Goal: Information Seeking & Learning: Learn about a topic

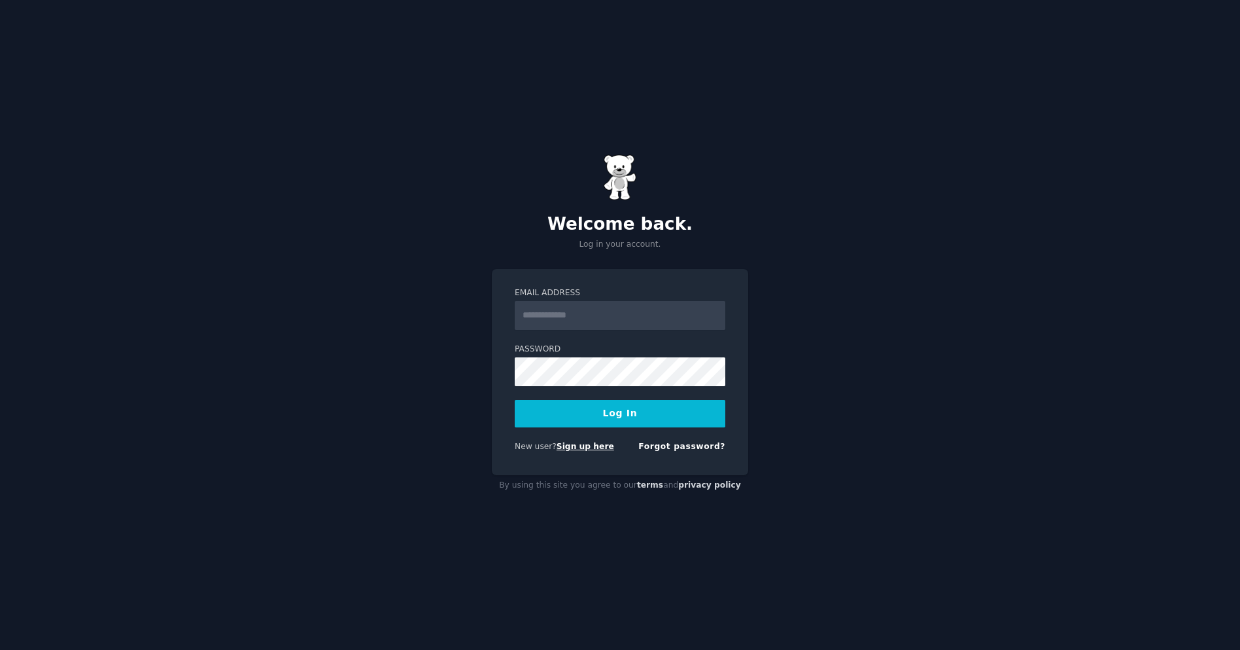
click at [591, 445] on link "Sign up here" at bounding box center [586, 446] width 58 height 9
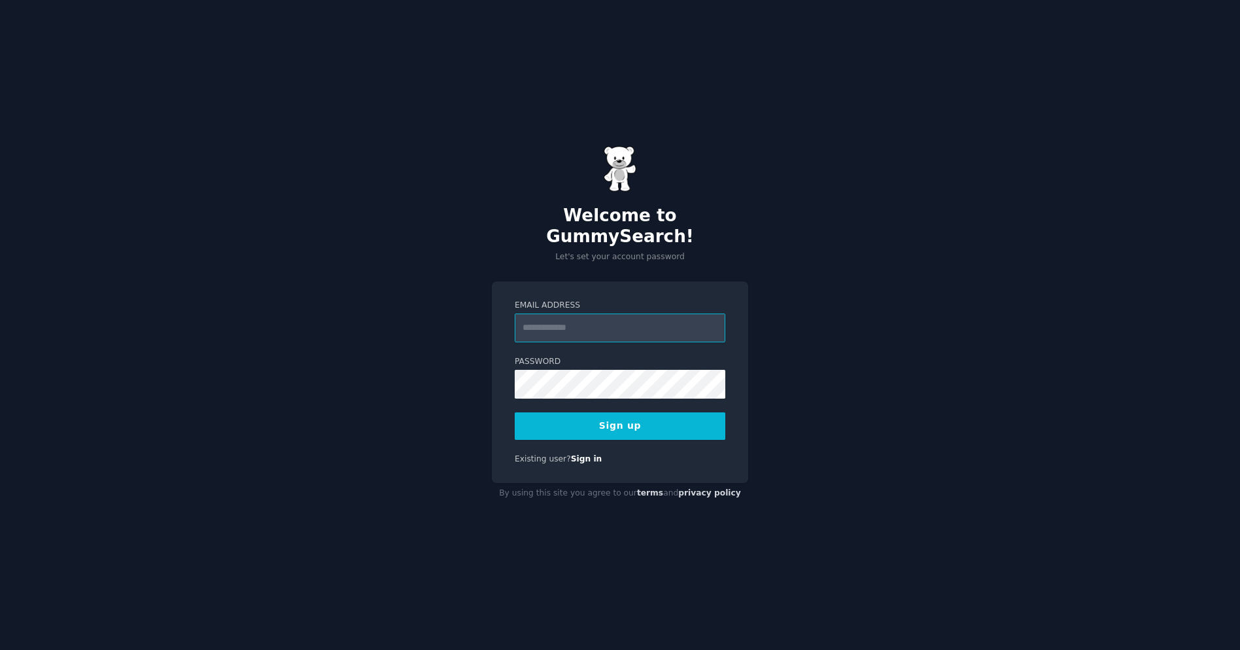
click at [587, 323] on input "Email Address" at bounding box center [620, 327] width 211 height 29
type input "**********"
click at [515, 398] on div at bounding box center [515, 398] width 0 height 0
click at [642, 417] on button "Sign up" at bounding box center [620, 425] width 211 height 27
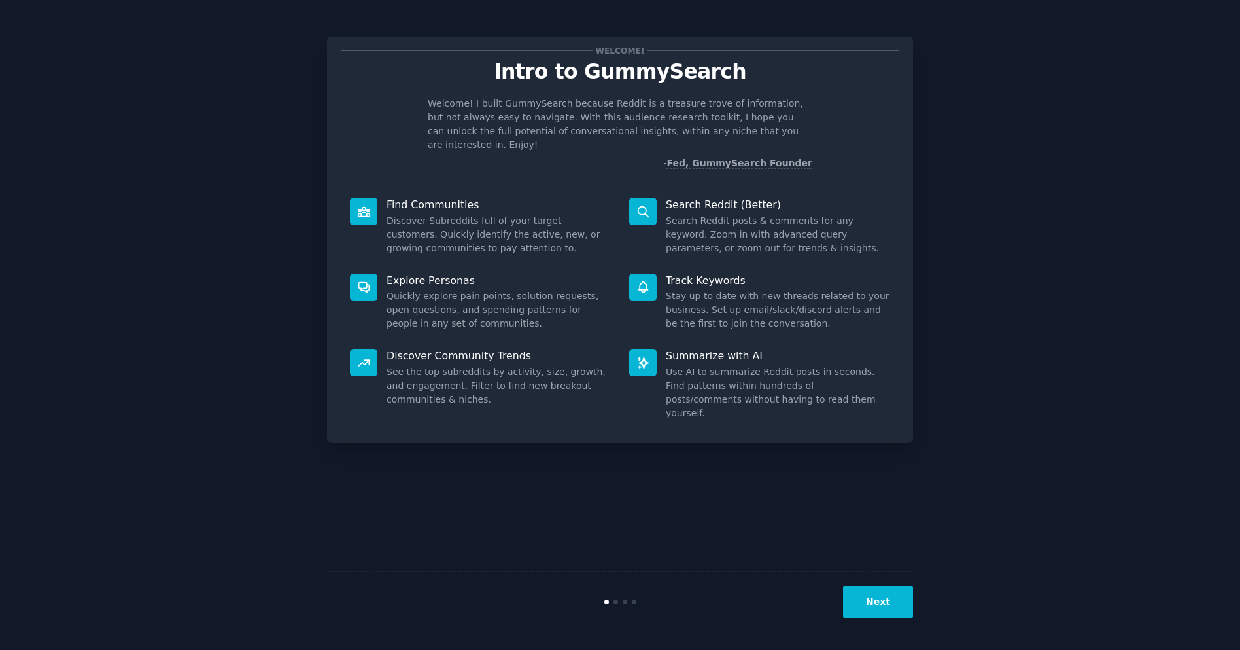
click at [639, 205] on icon at bounding box center [643, 212] width 14 height 14
click at [894, 604] on button "Next" at bounding box center [878, 601] width 70 height 32
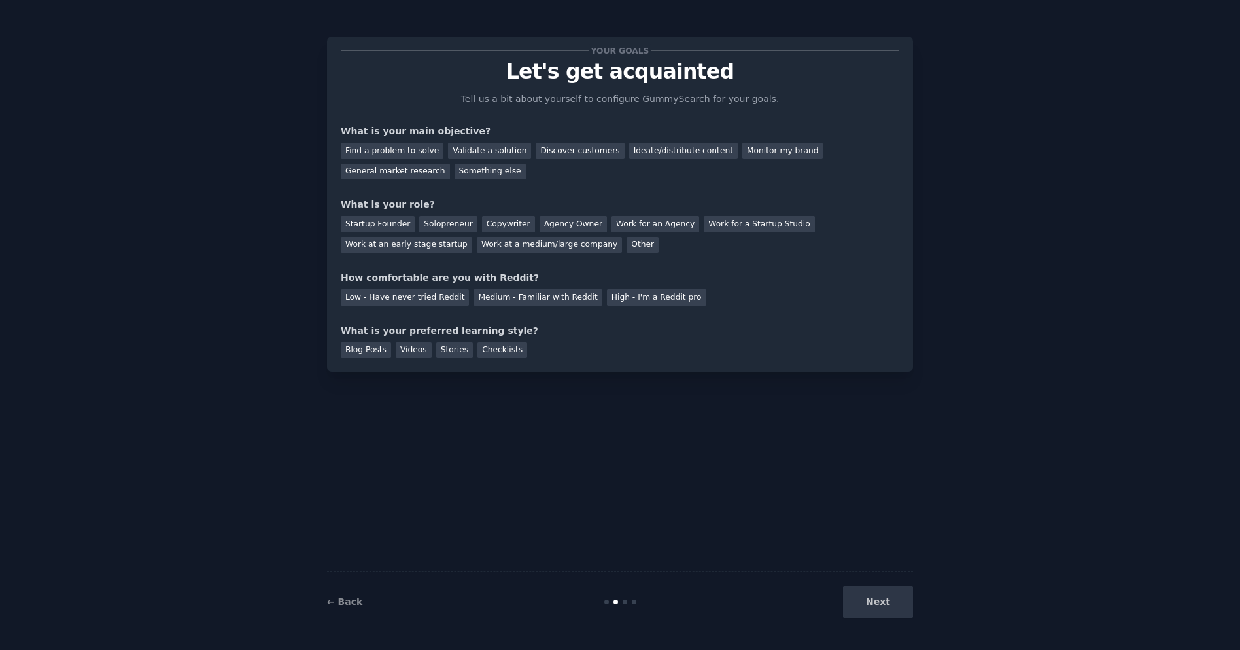
click at [894, 604] on div "Next" at bounding box center [816, 601] width 196 height 32
click at [424, 154] on div "Find a problem to solve" at bounding box center [392, 151] width 103 height 16
click at [890, 602] on div "Next" at bounding box center [816, 601] width 196 height 32
click at [423, 221] on div "Solopreneur" at bounding box center [448, 224] width 58 height 16
click at [372, 349] on div "Blog Posts" at bounding box center [366, 350] width 50 height 16
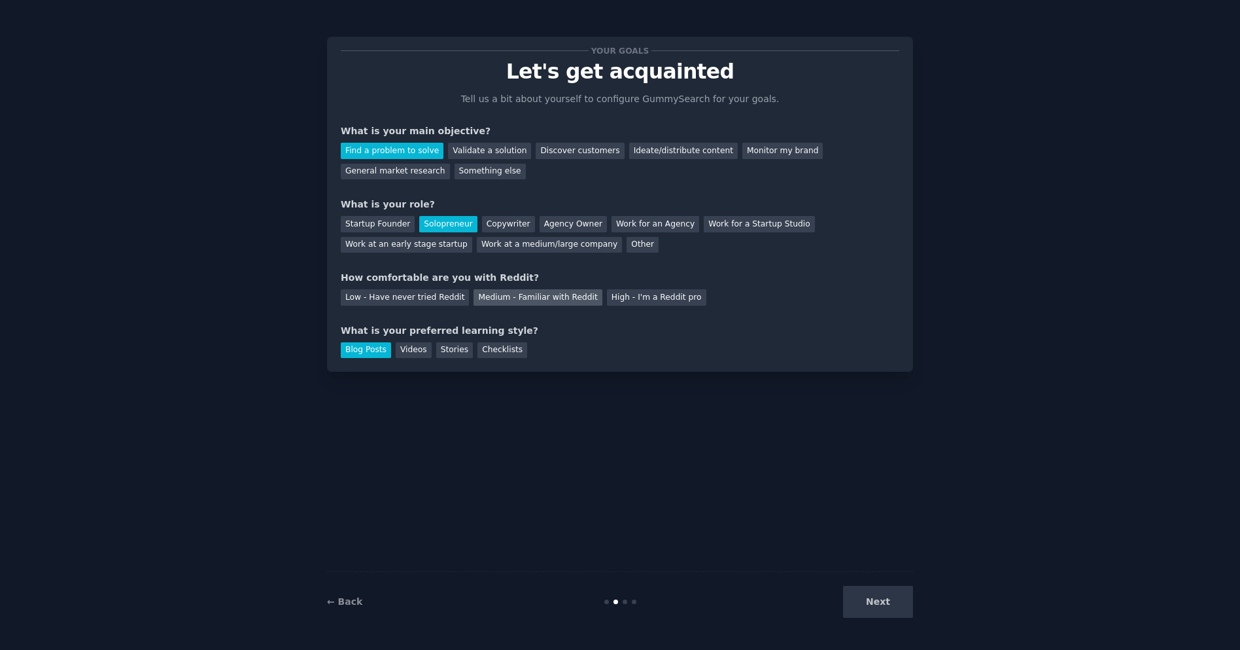
click at [553, 294] on div "Medium - Familiar with Reddit" at bounding box center [538, 297] width 128 height 16
click at [873, 603] on button "Next" at bounding box center [878, 601] width 70 height 32
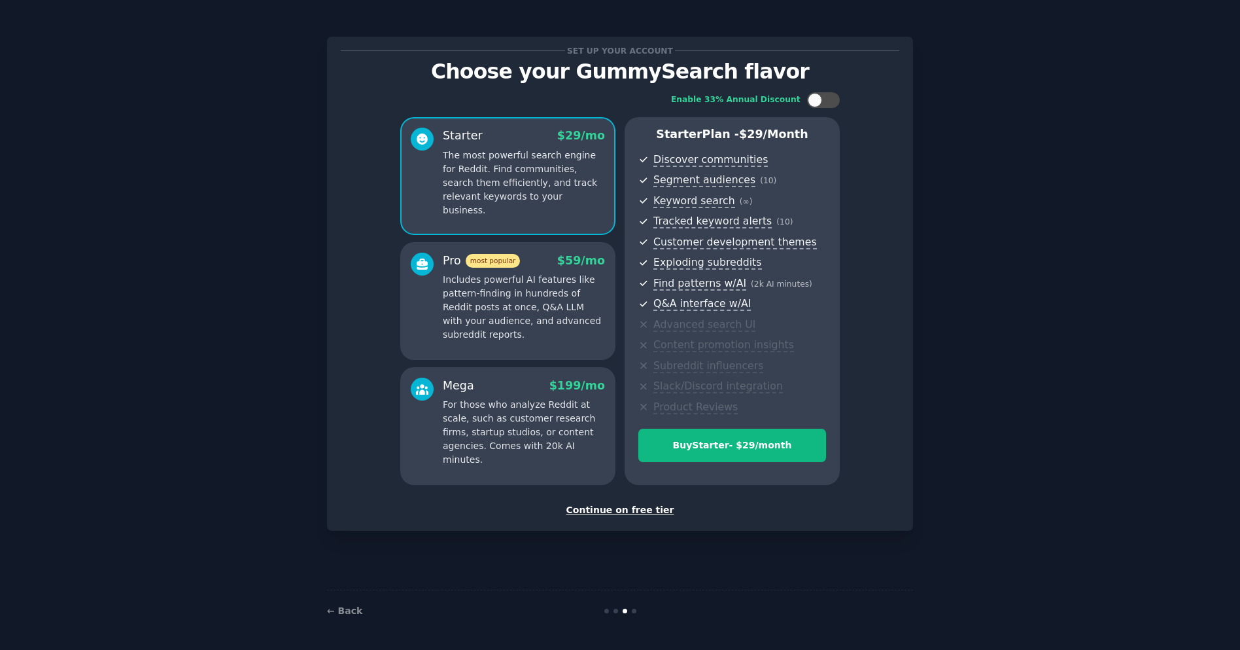
click at [661, 506] on div "Continue on free tier" at bounding box center [620, 510] width 559 height 14
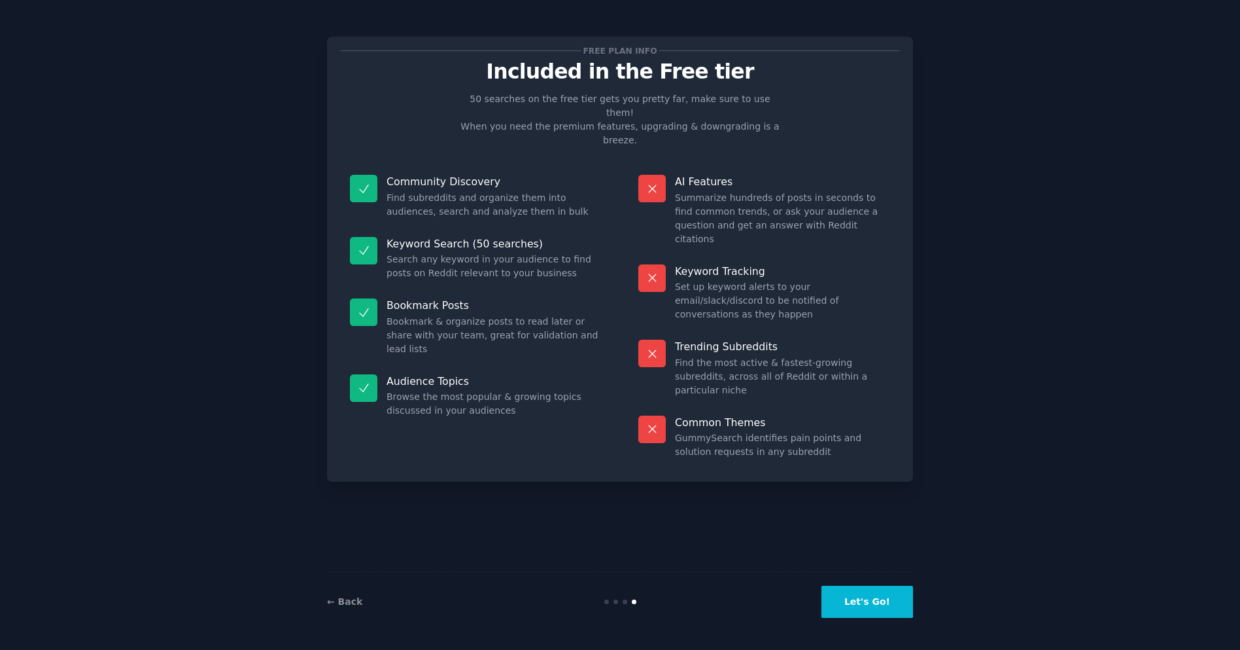
click at [873, 608] on button "Let's Go!" at bounding box center [868, 601] width 92 height 32
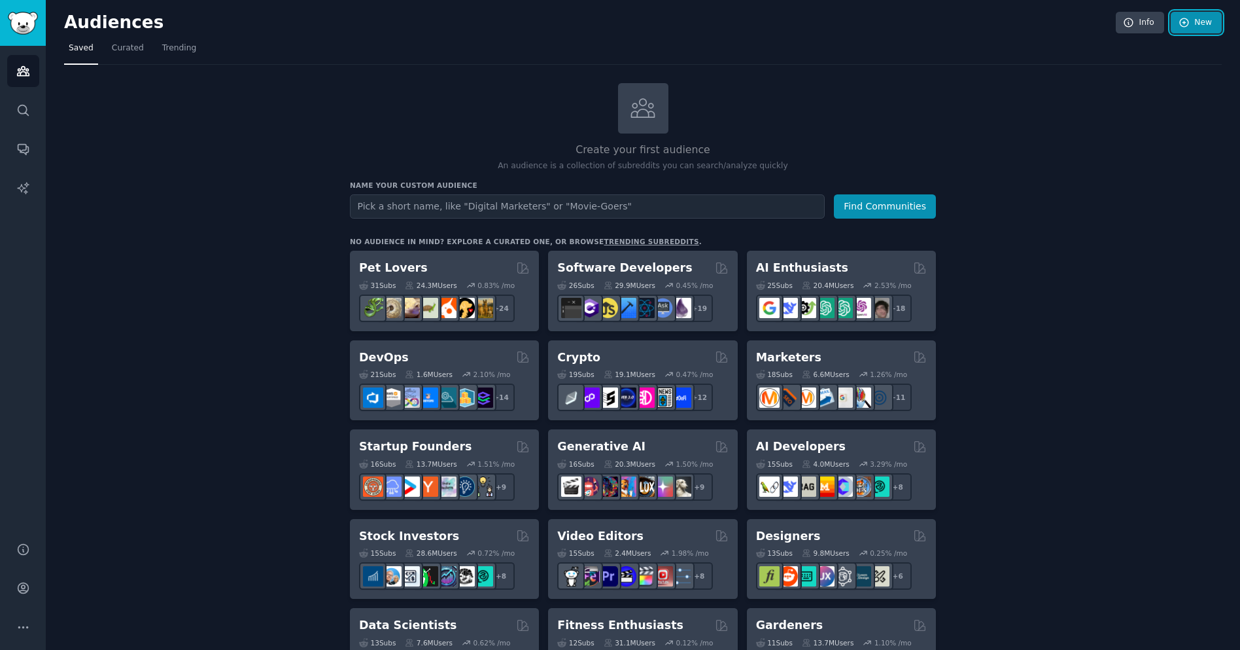
click at [1203, 26] on link "New" at bounding box center [1196, 23] width 51 height 22
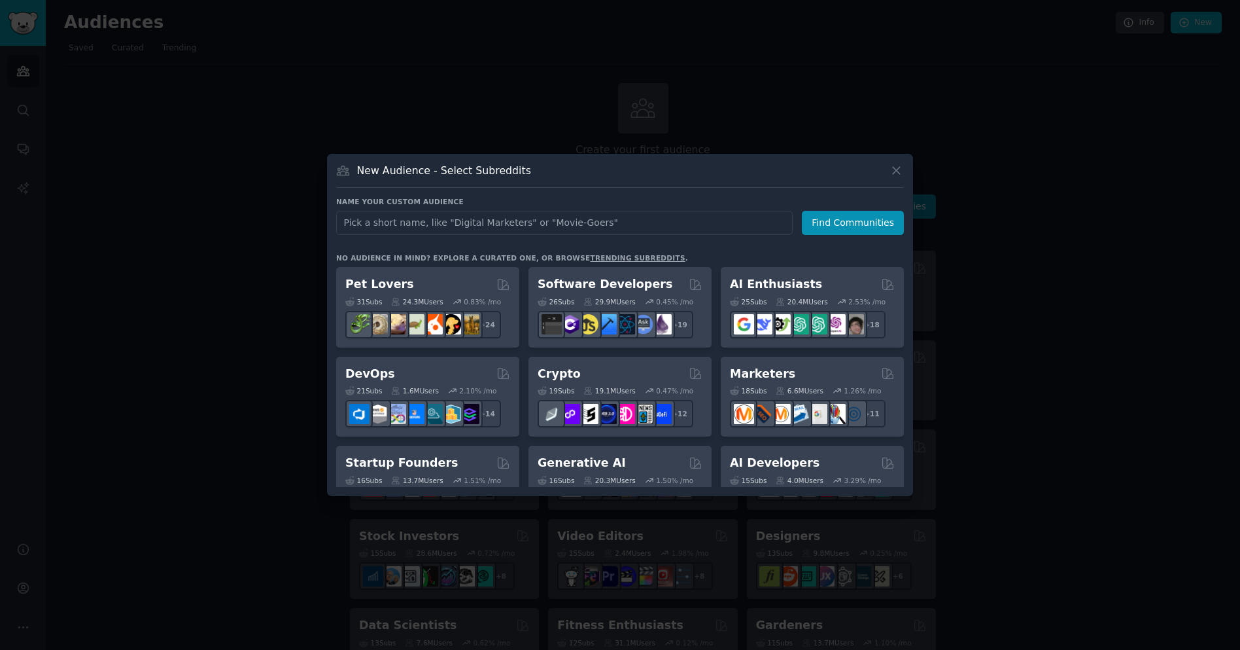
click at [58, 540] on div at bounding box center [620, 325] width 1240 height 650
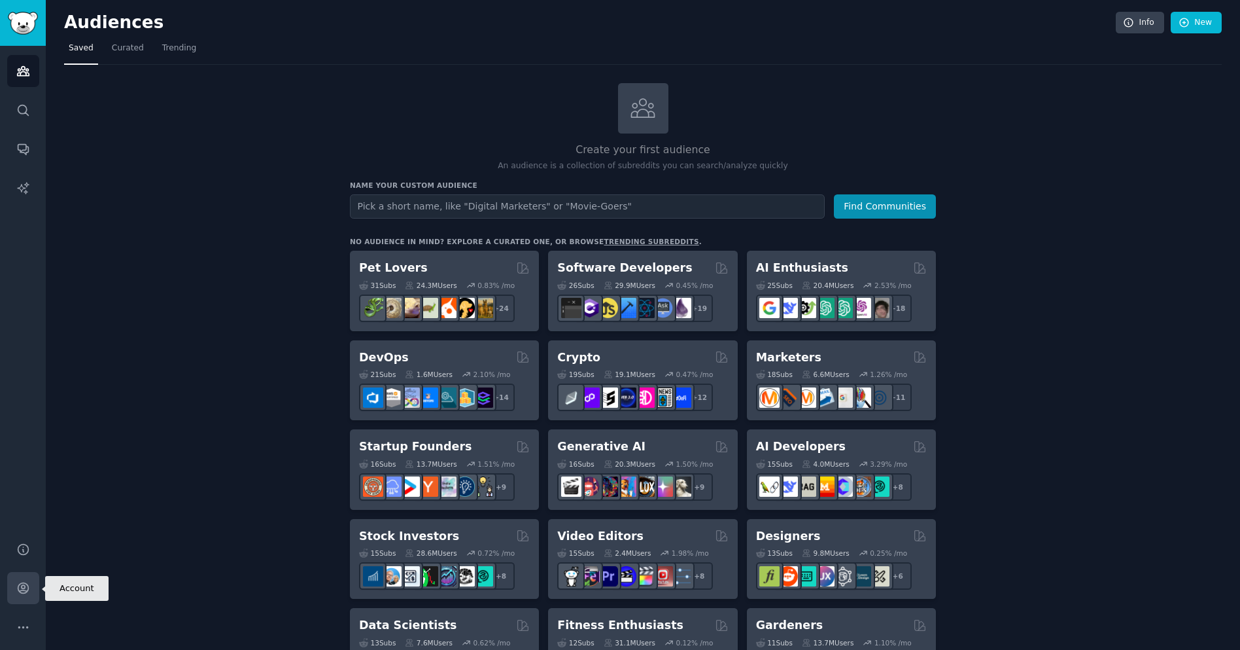
click at [18, 585] on icon "Sidebar" at bounding box center [23, 588] width 10 height 10
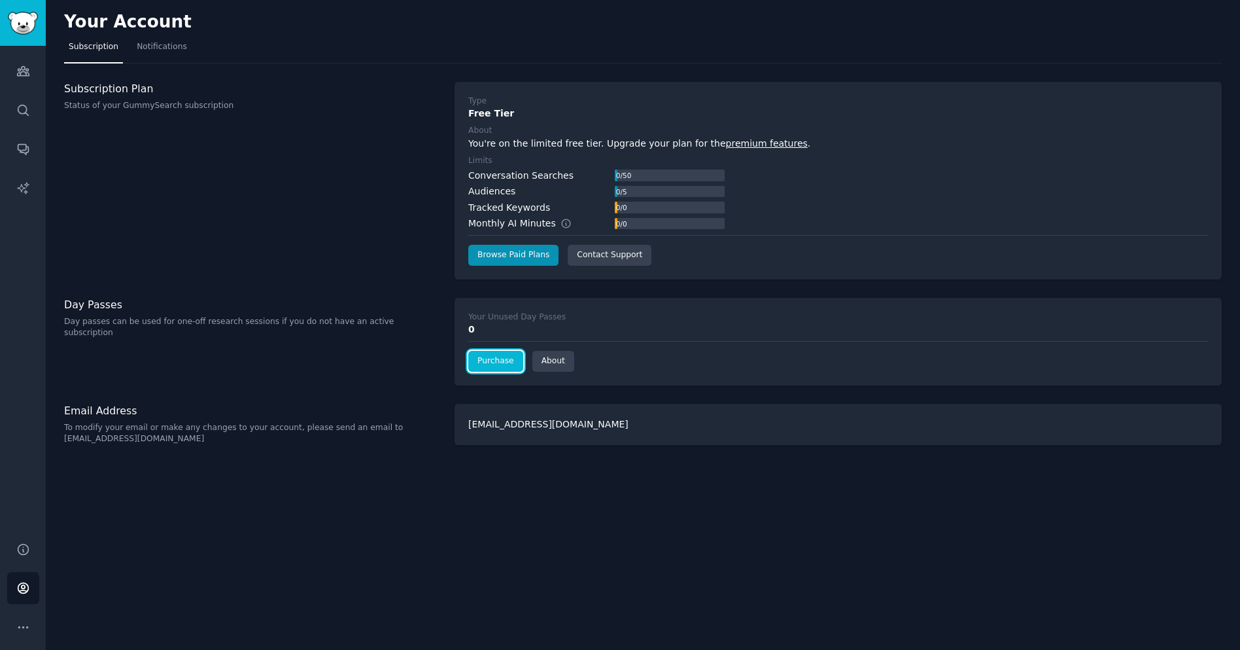
click at [502, 357] on link "Purchase" at bounding box center [495, 361] width 55 height 21
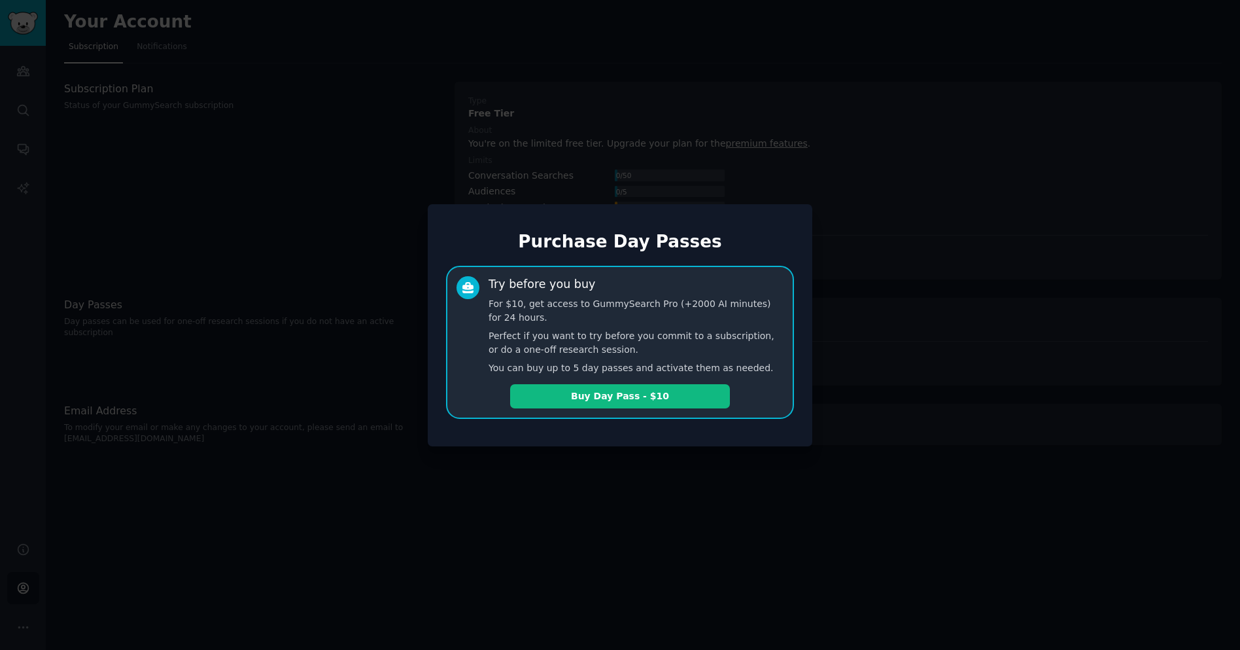
click at [1006, 116] on div at bounding box center [620, 325] width 1240 height 650
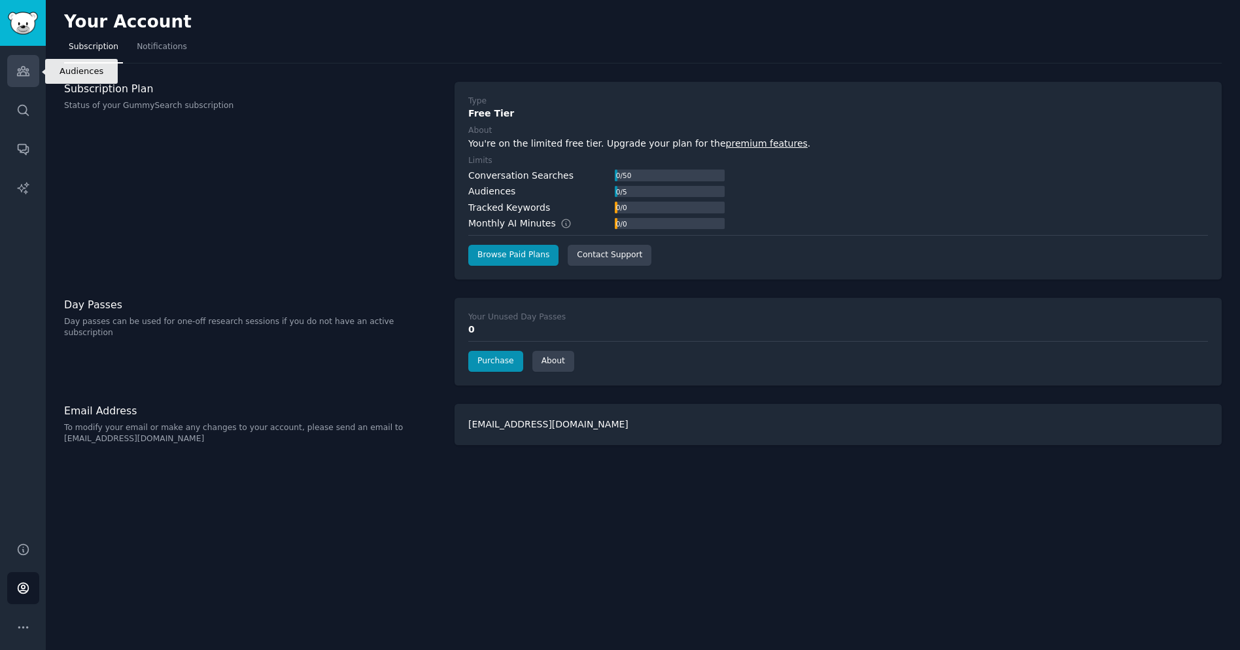
click at [19, 73] on icon "Sidebar" at bounding box center [23, 71] width 12 height 9
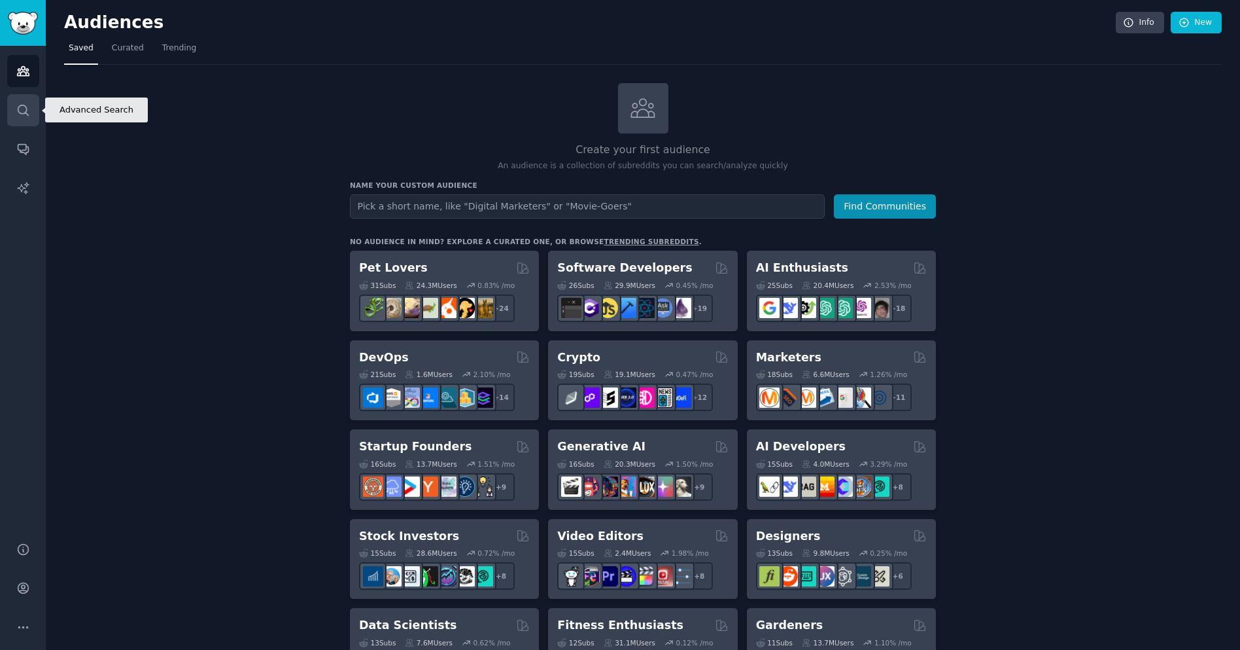
click at [29, 113] on icon "Sidebar" at bounding box center [23, 110] width 14 height 14
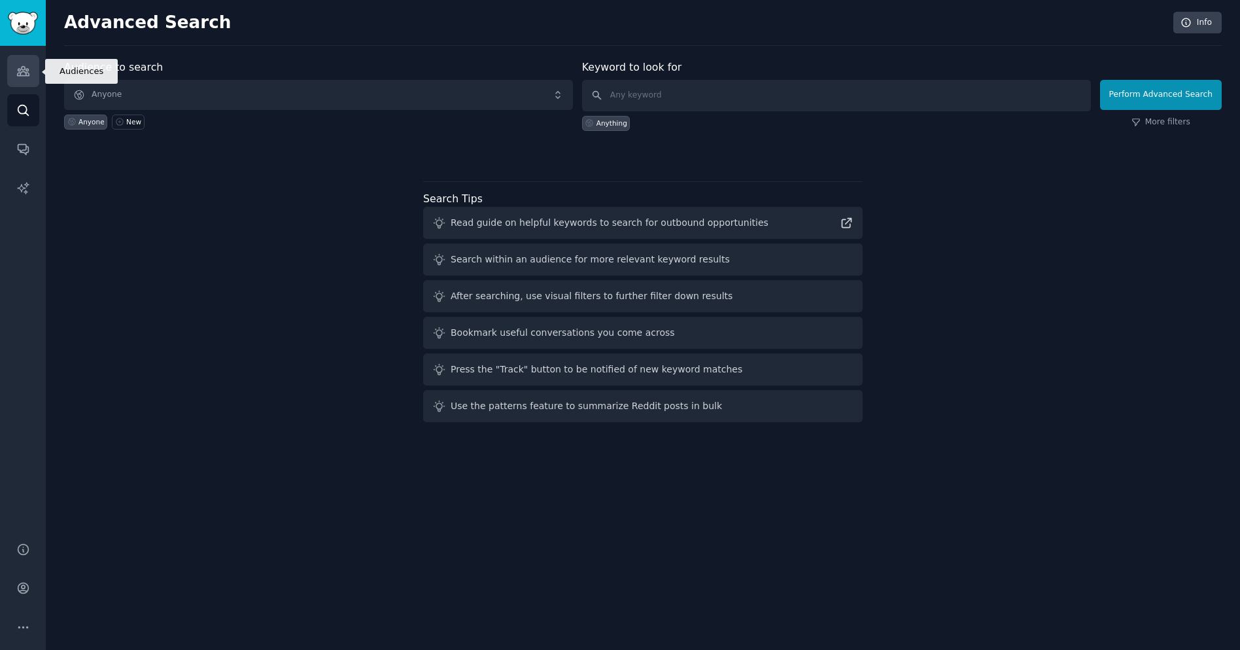
click at [26, 86] on link "Audiences" at bounding box center [23, 71] width 32 height 32
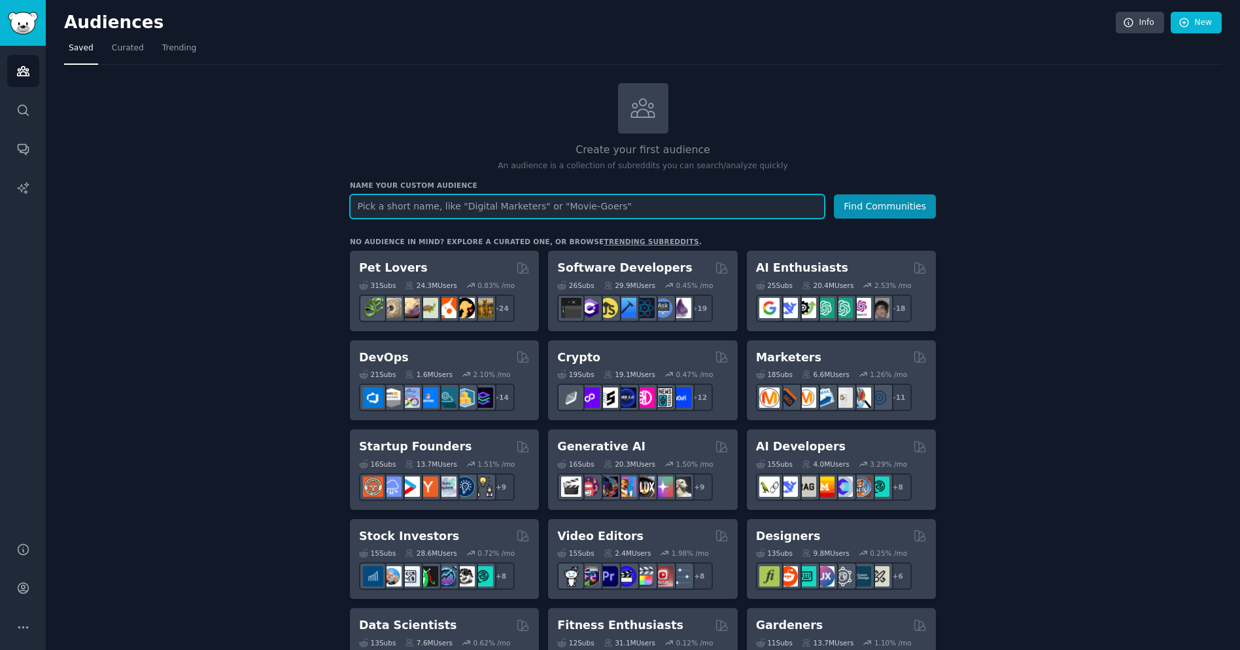
click at [451, 208] on input "text" at bounding box center [587, 206] width 475 height 24
click at [409, 208] on input "text" at bounding box center [587, 206] width 475 height 24
type input "WEight loss"
click at [834, 194] on button "Find Communities" at bounding box center [885, 206] width 102 height 24
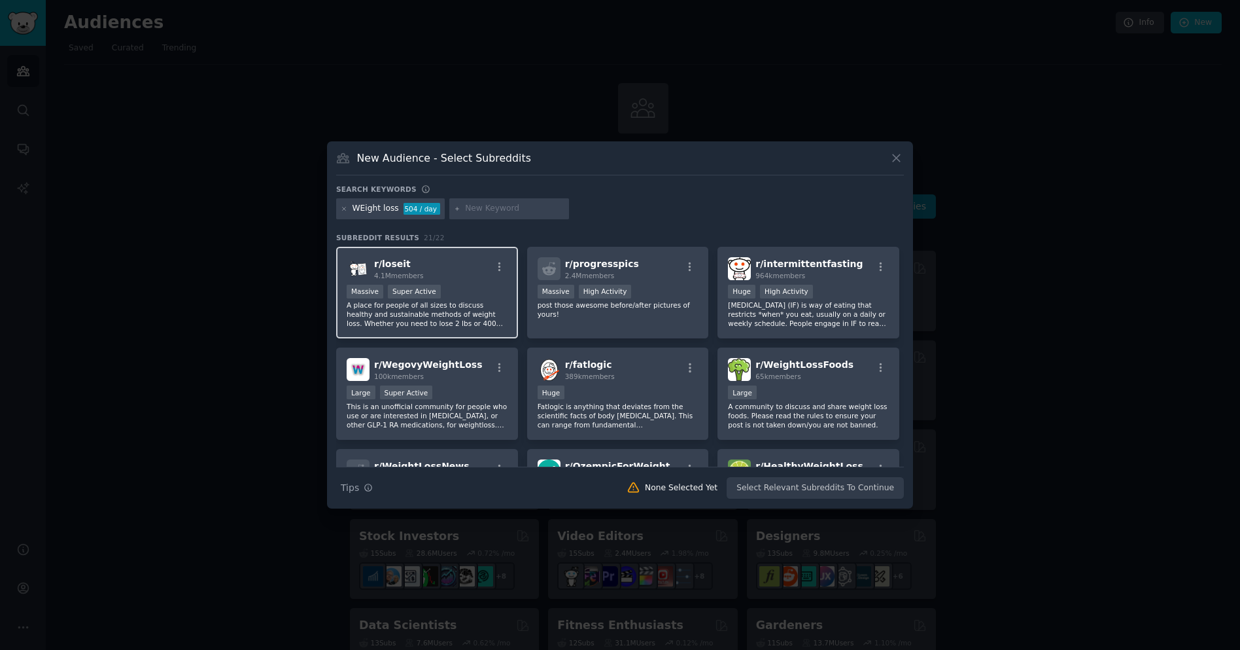
click at [495, 285] on div "Massive Super Active" at bounding box center [427, 293] width 161 height 16
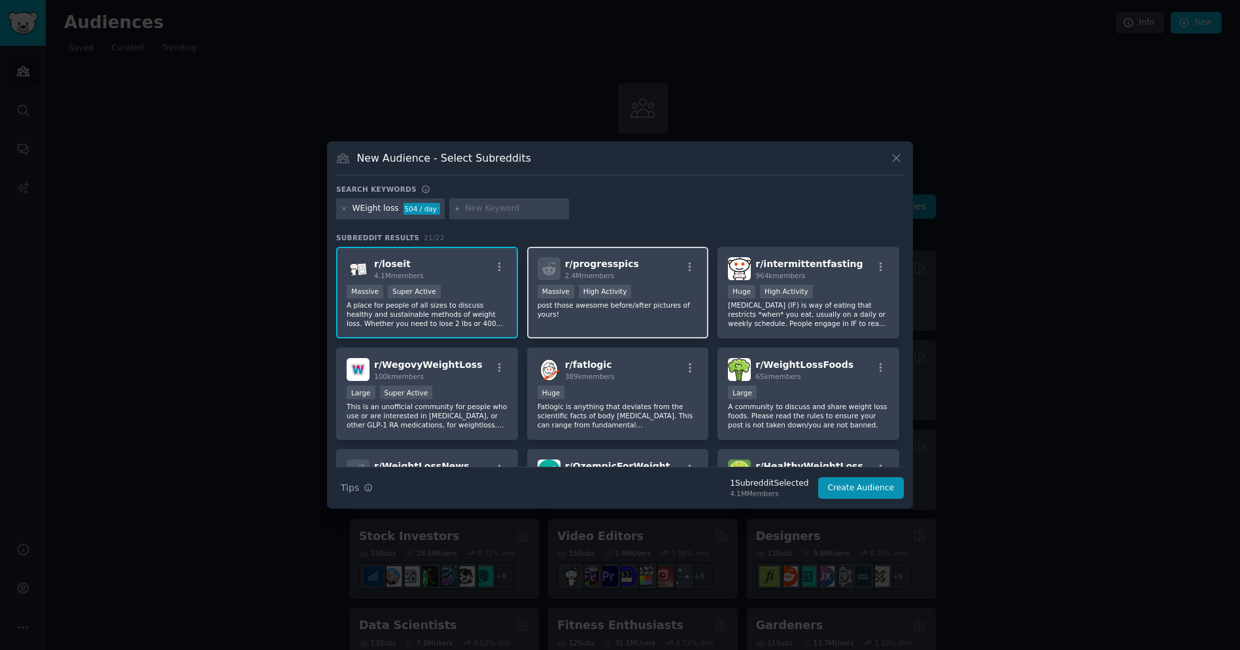
click at [650, 288] on div ">= 80th percentile for submissions / day Massive High Activity" at bounding box center [618, 293] width 161 height 16
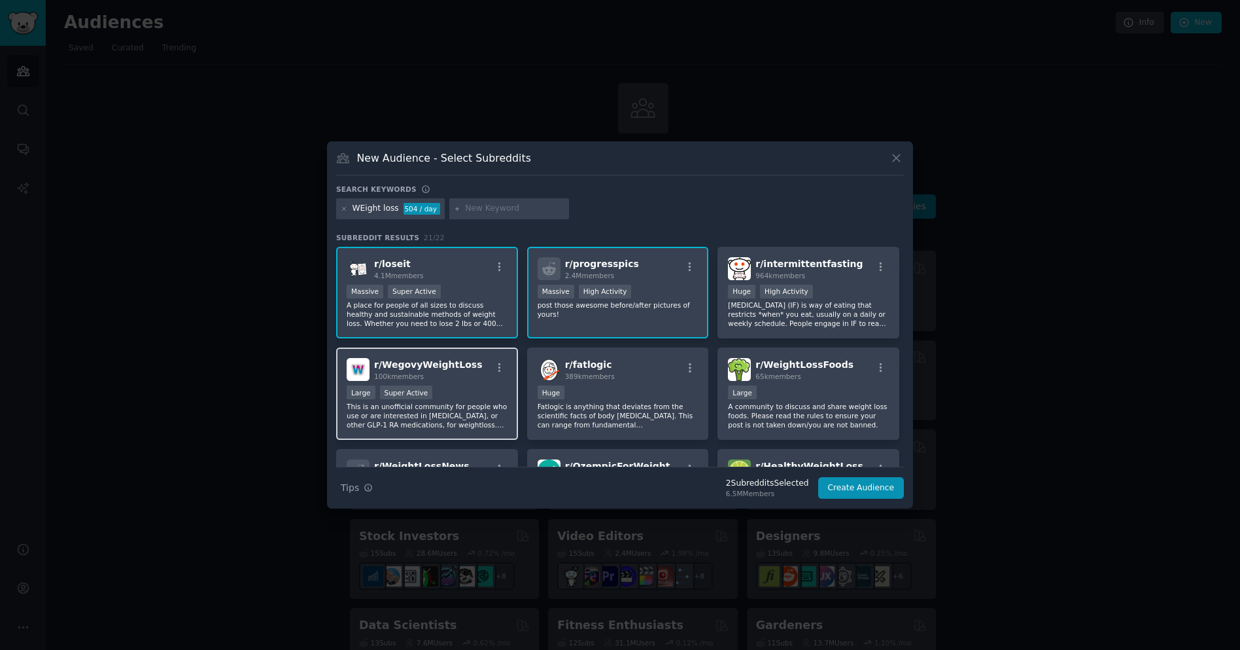
click at [457, 397] on div "Large Super Active" at bounding box center [427, 393] width 161 height 16
click at [614, 307] on p "post those awesome before/after pictures of yours!" at bounding box center [618, 309] width 161 height 18
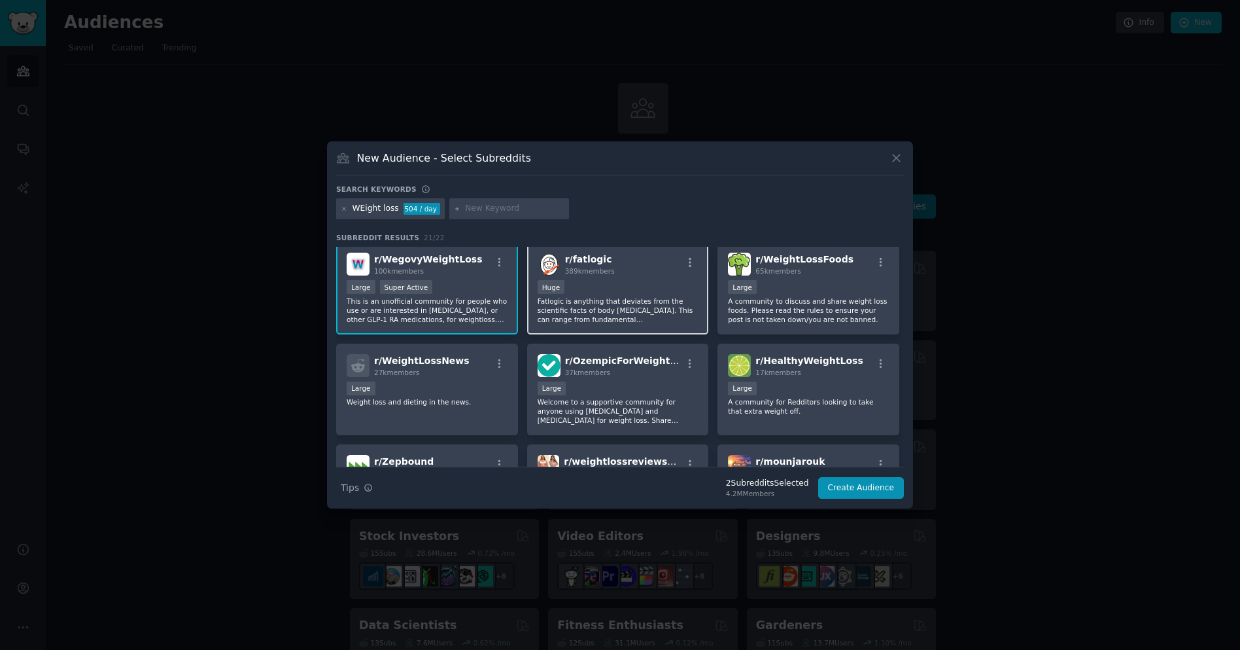
scroll to position [114, 0]
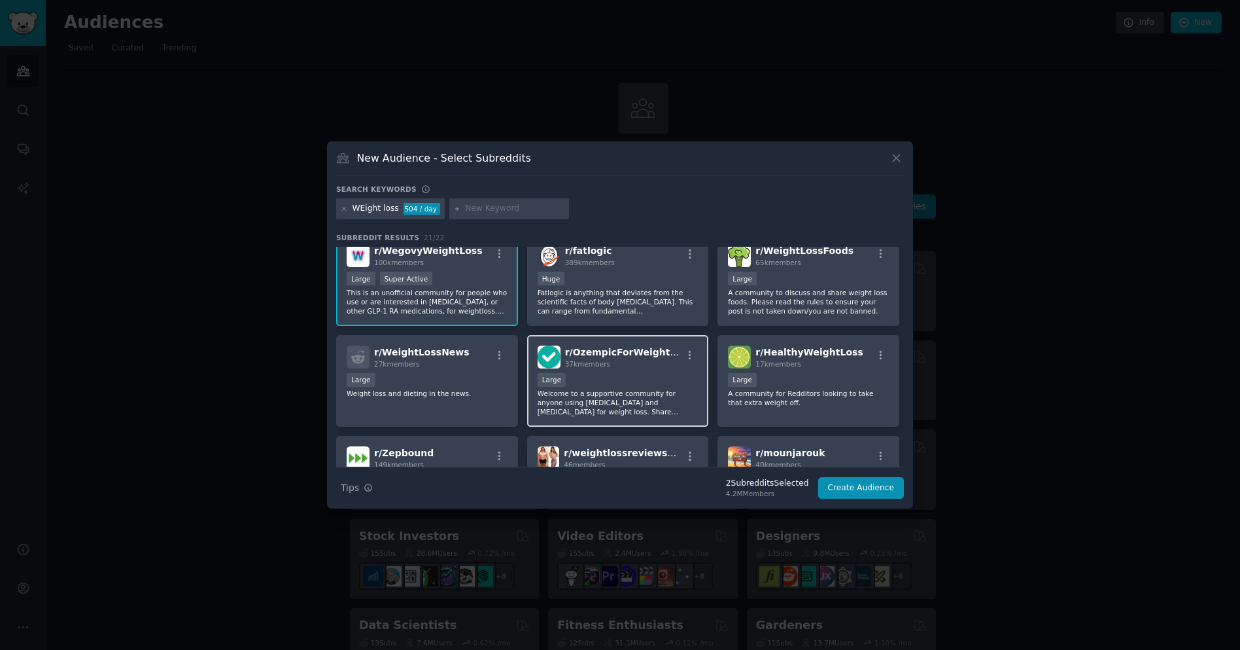
click at [655, 399] on p "Welcome to a supportive community for anyone using Ozempic and Semaglutide for …" at bounding box center [618, 402] width 161 height 27
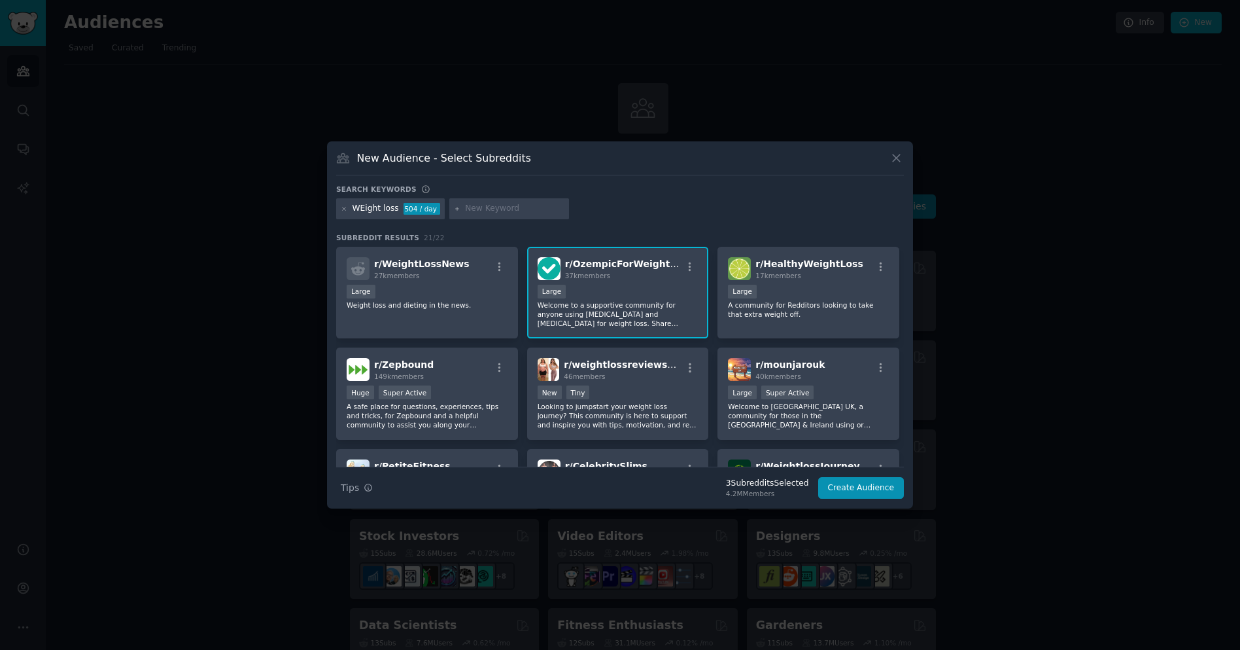
scroll to position [201, 0]
click at [833, 374] on div "r/ mounjarouk 40k members" at bounding box center [808, 370] width 161 height 23
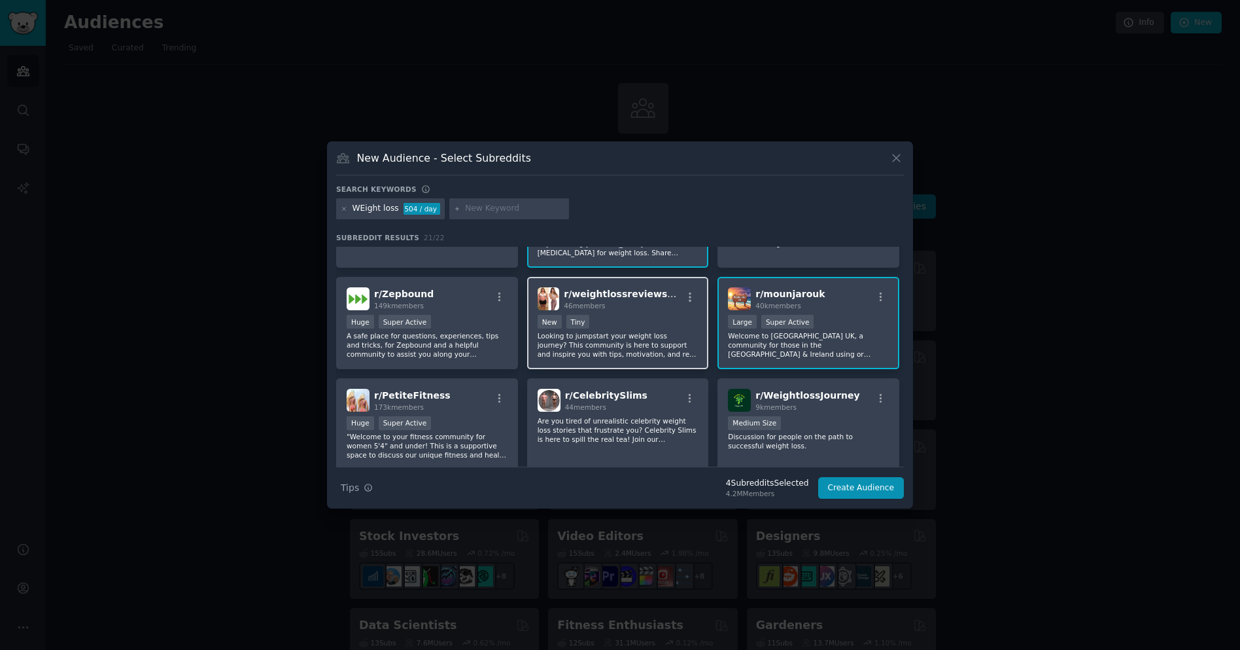
scroll to position [277, 0]
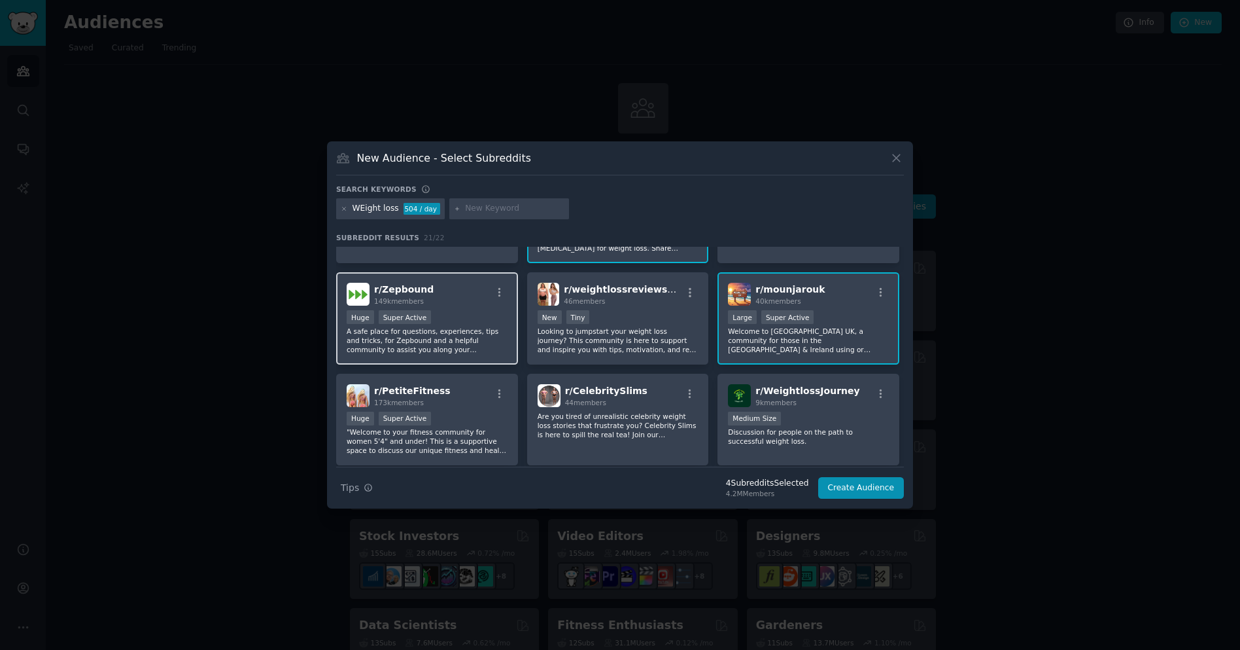
click at [436, 347] on p "A safe place for questions, experiences, tips and tricks, for Zepbound and a he…" at bounding box center [427, 339] width 161 height 27
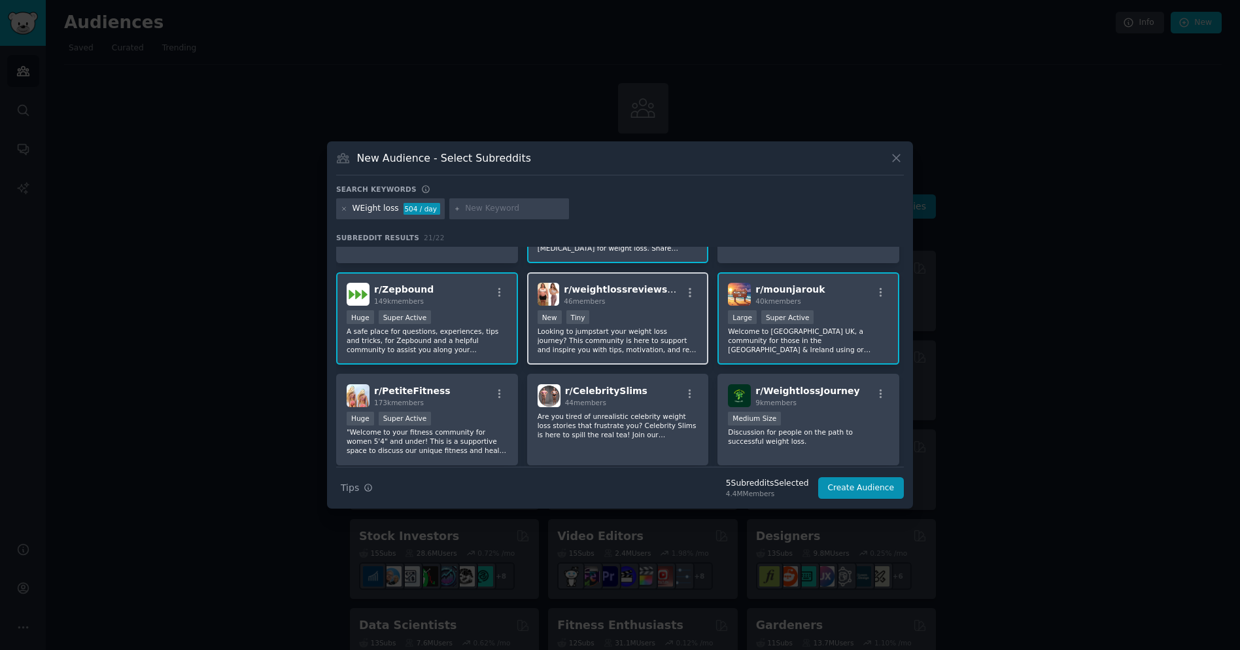
click at [601, 323] on div "< 100 members New Tiny" at bounding box center [618, 318] width 161 height 16
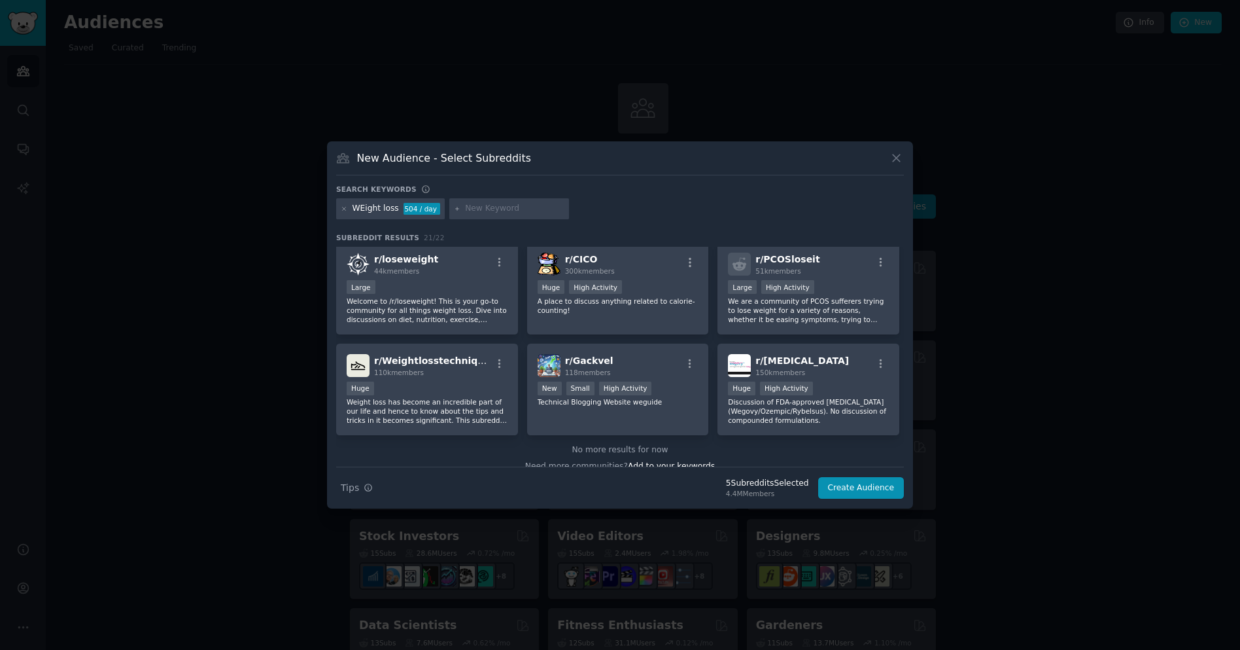
scroll to position [507, 0]
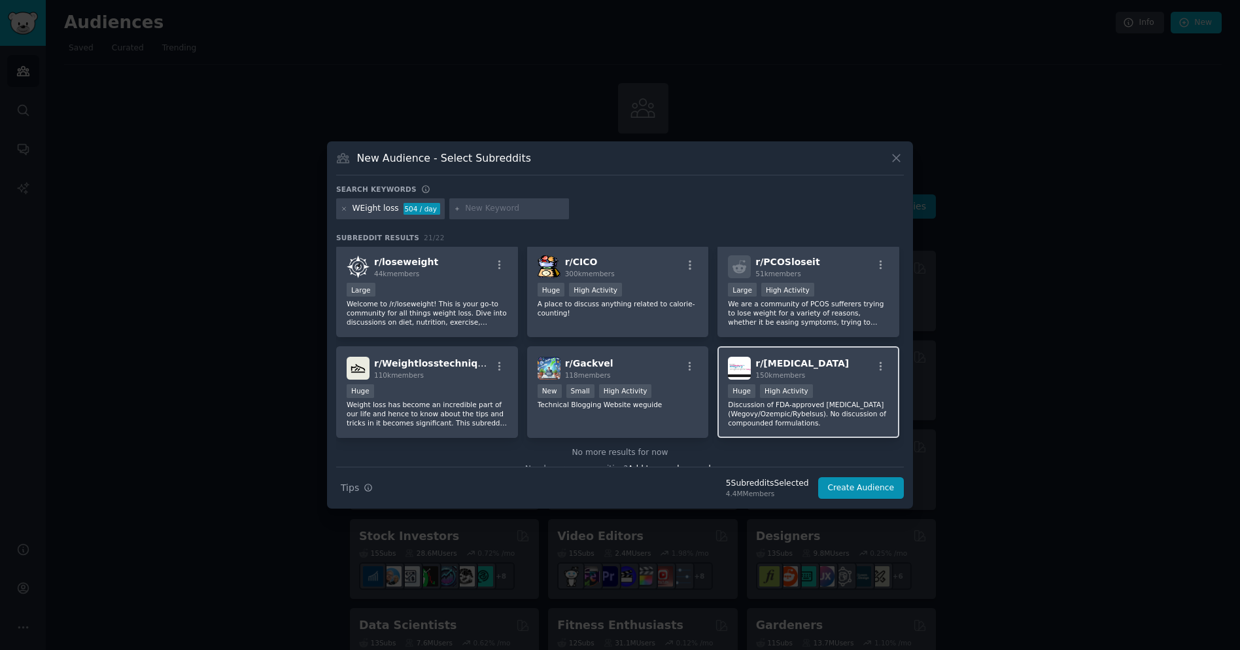
click at [829, 371] on div "r/ Semaglutide 150k members" at bounding box center [808, 368] width 161 height 23
click at [428, 309] on p "Welcome to /r/loseweight! This is your go-to community for all things weight lo…" at bounding box center [427, 312] width 161 height 27
click at [869, 491] on button "Create Audience" at bounding box center [861, 488] width 86 height 22
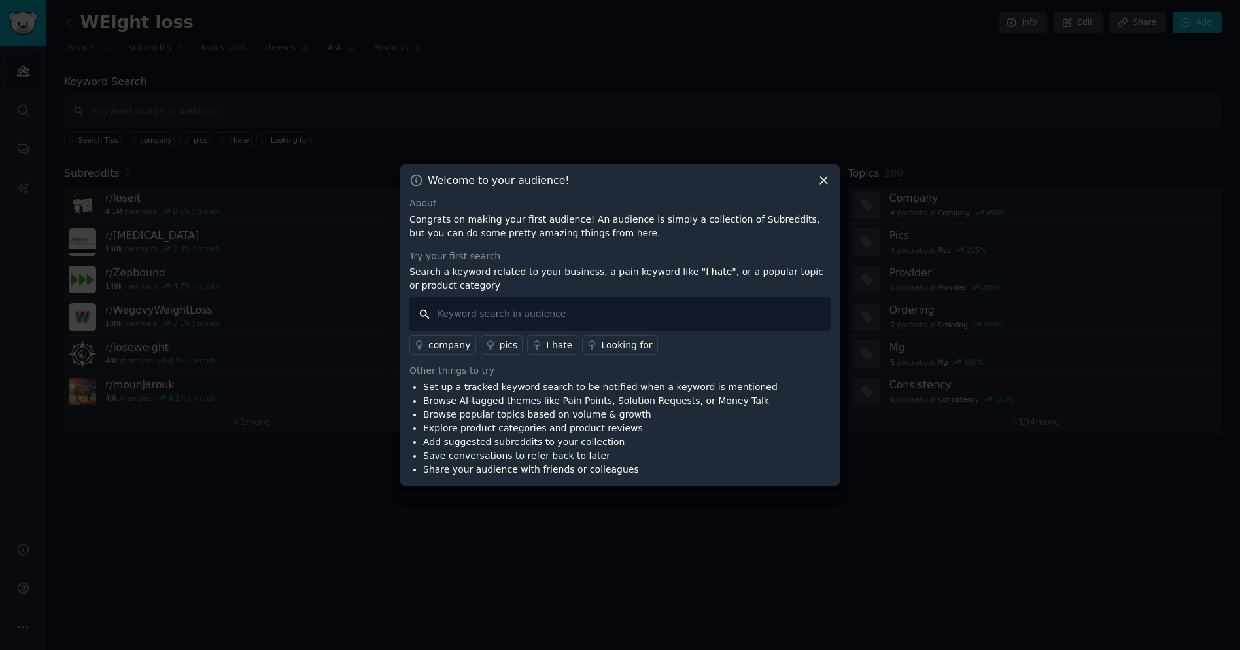
click at [582, 315] on input "text" at bounding box center [620, 313] width 421 height 33
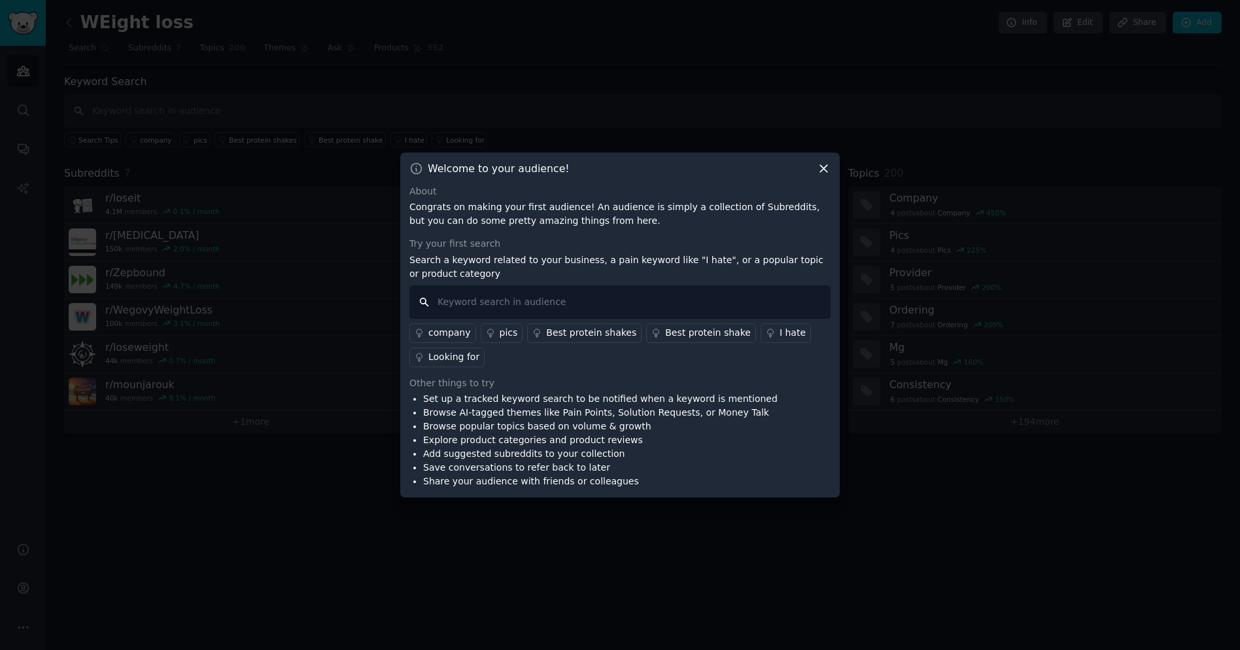
click at [534, 307] on input "text" at bounding box center [620, 301] width 421 height 33
drag, startPoint x: 496, startPoint y: 298, endPoint x: 417, endPoint y: 298, distance: 79.2
click at [417, 298] on input "Issues with" at bounding box center [620, 301] width 421 height 33
click at [483, 307] on input "Issues with" at bounding box center [620, 301] width 421 height 33
drag, startPoint x: 499, startPoint y: 303, endPoint x: 373, endPoint y: 283, distance: 127.9
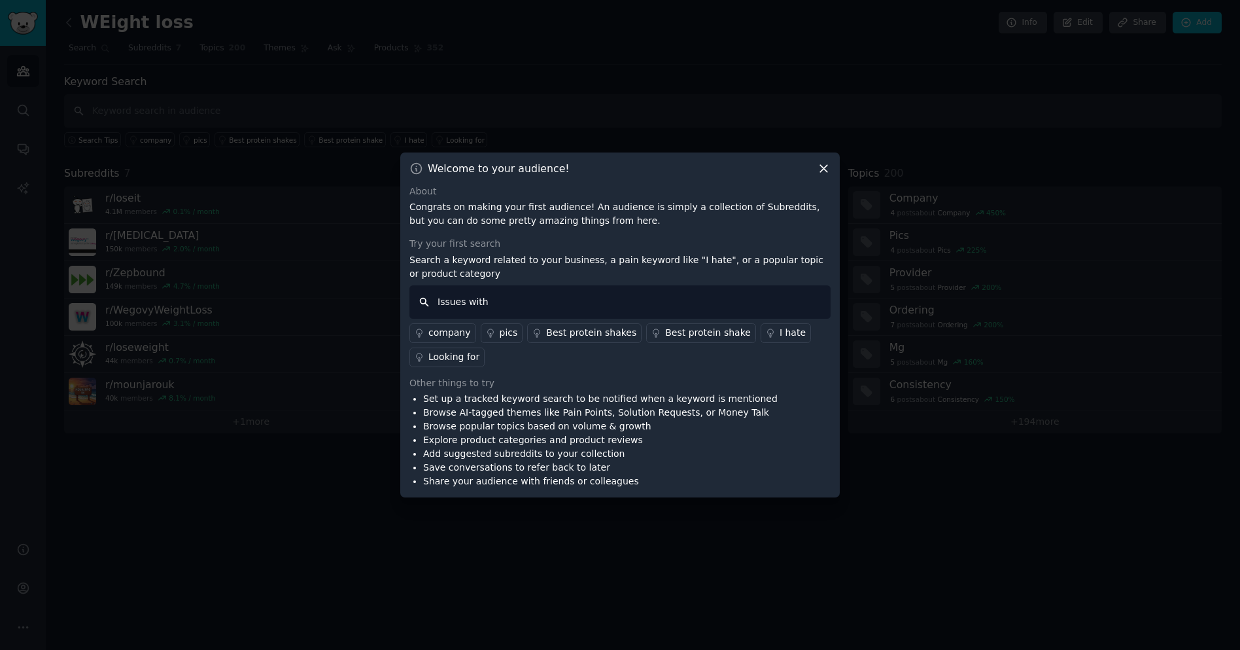
click at [373, 283] on div "​ Welcome to your audience! About Congrats on making your first audience! An au…" at bounding box center [620, 325] width 1231 height 650
type input "Weight Loss drugs online"
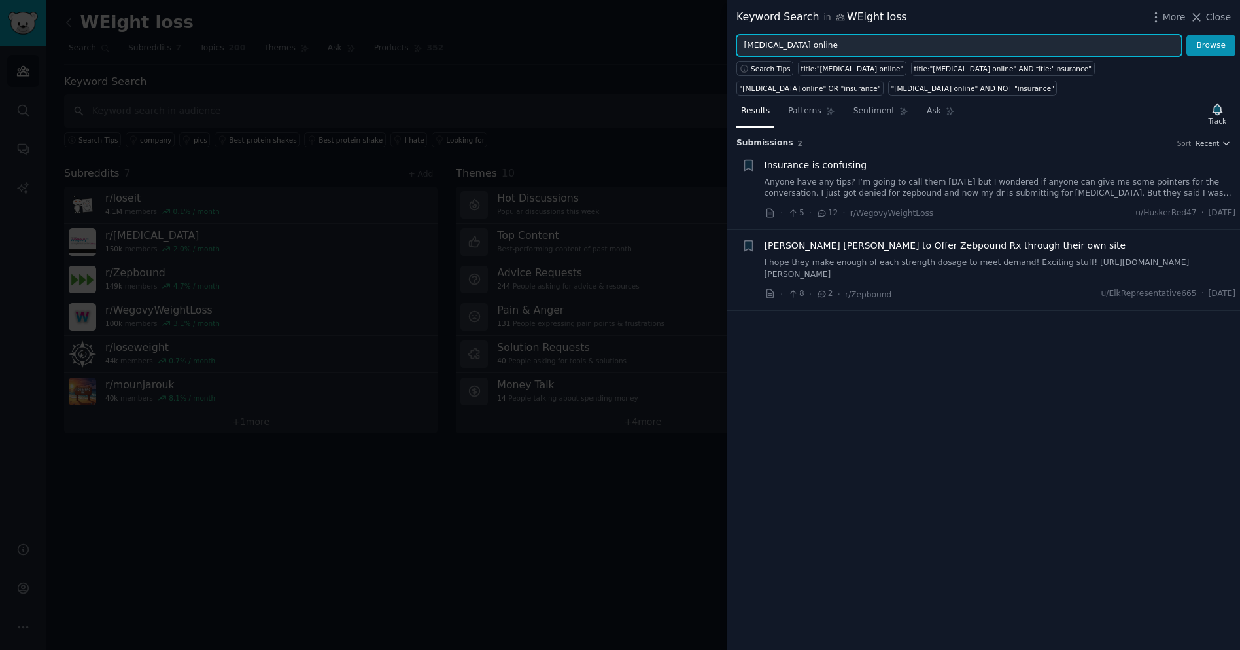
drag, startPoint x: 846, startPoint y: 45, endPoint x: 731, endPoint y: 39, distance: 115.3
click at [731, 39] on div "Weight Loss drugs online Browse" at bounding box center [983, 46] width 513 height 22
drag, startPoint x: 868, startPoint y: 43, endPoint x: 740, endPoint y: 33, distance: 128.5
click at [740, 35] on form "Weight Loss drugs online Browse" at bounding box center [986, 46] width 499 height 22
type input "w"
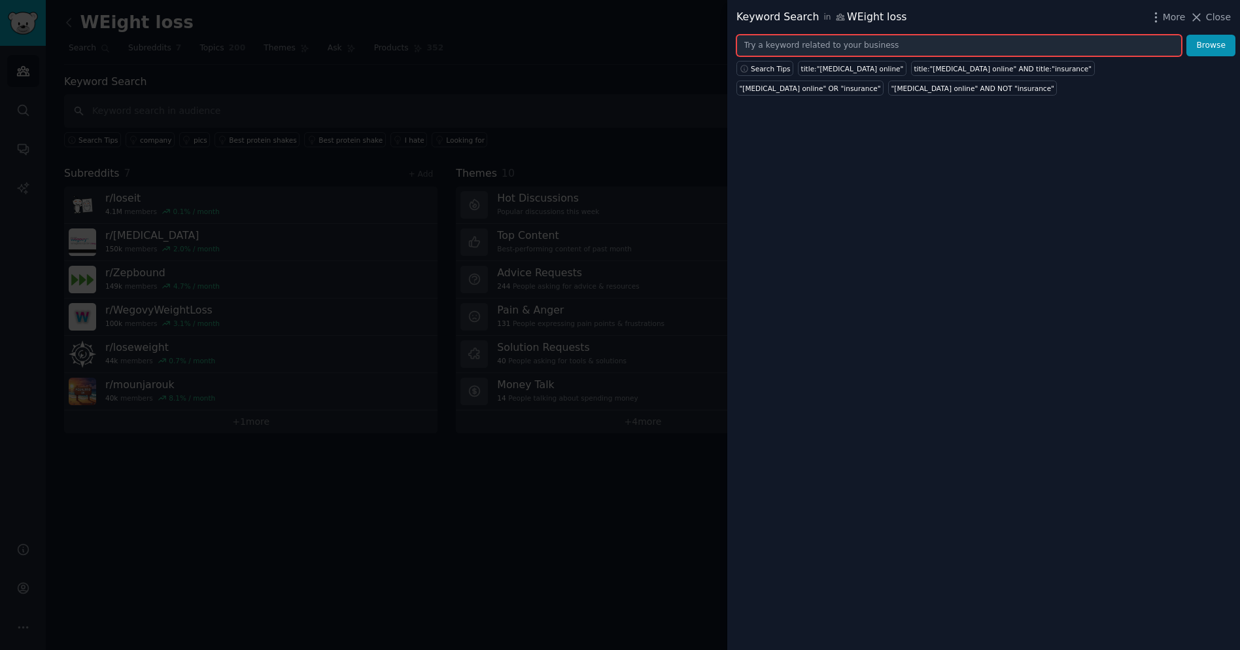
paste input "https://skinnyrx.com/quiz-hp2?nbt=nb%3Aadwords%3Ax%3A21410487597%3A%3A&nb_adtyp…"
type input "https://skinnyrx.com/quiz-hp2?nbt=nb%3Aadwords%3Ax%3A21410487597%3A%3A&nb_adtyp…"
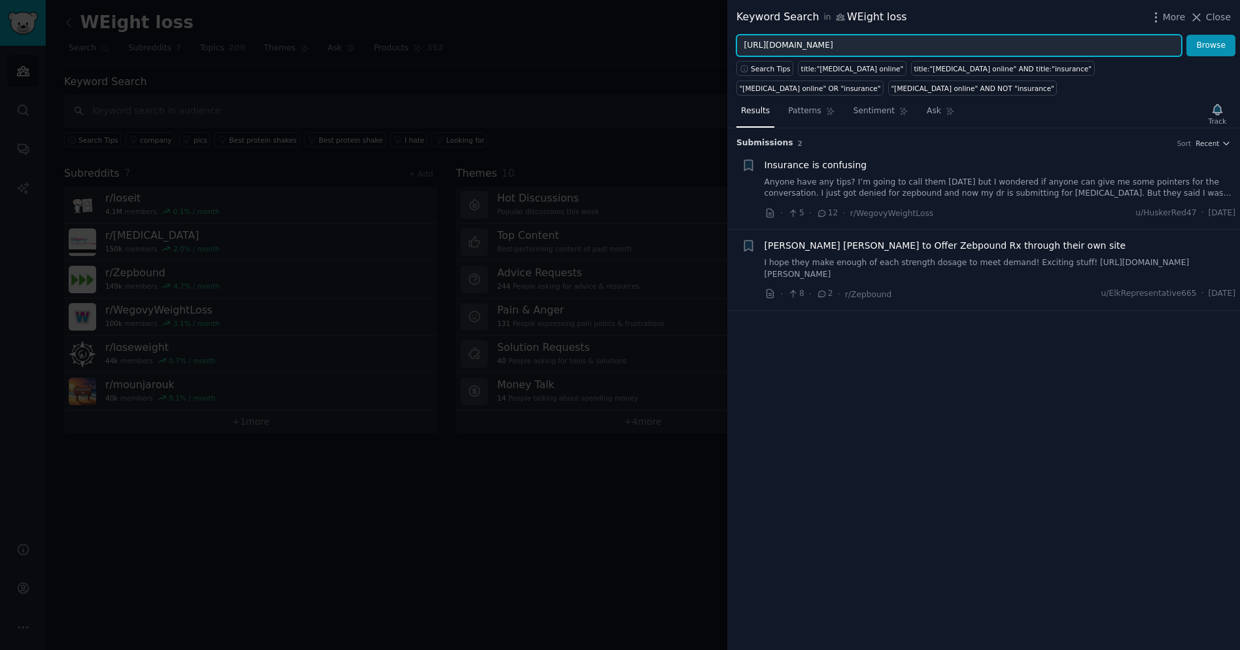
scroll to position [0, 1971]
click at [777, 41] on input "https://skinnyrx.com/quiz-hp2?nbt=nb%3Aadwords%3Ax%3A21410487597%3A%3A&nb_adtyp…" at bounding box center [959, 46] width 445 height 22
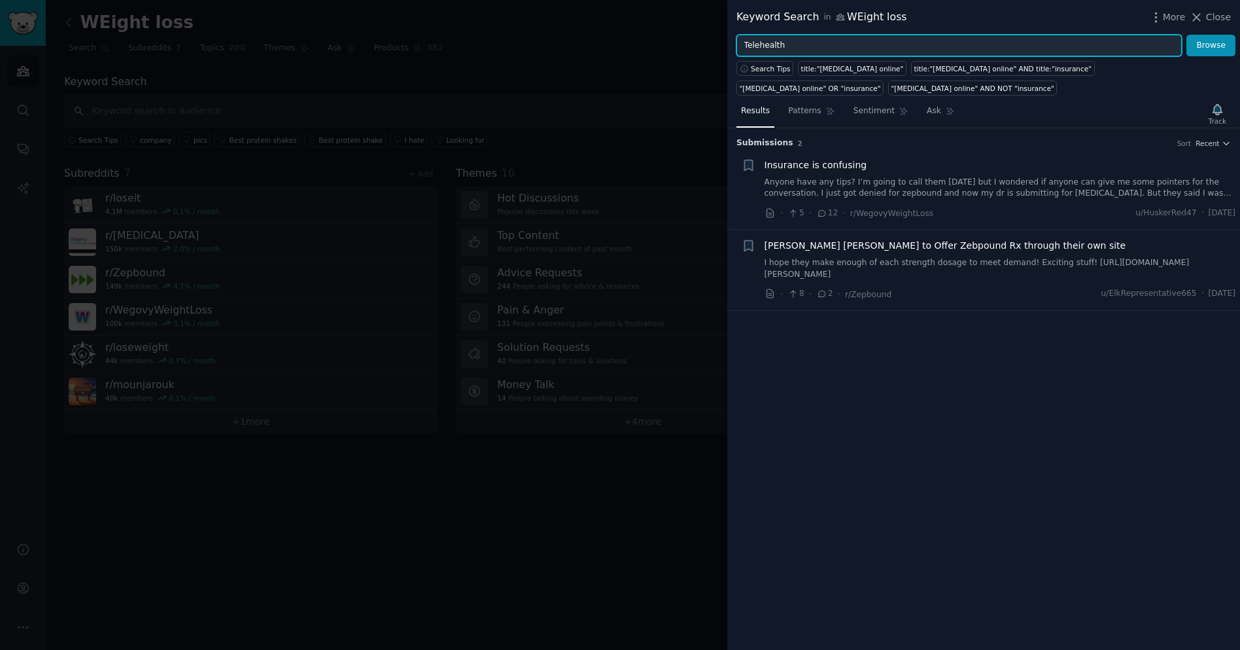
click at [801, 48] on input "Telehealth" at bounding box center [959, 46] width 445 height 22
click at [1187, 35] on button "Browse" at bounding box center [1211, 46] width 49 height 22
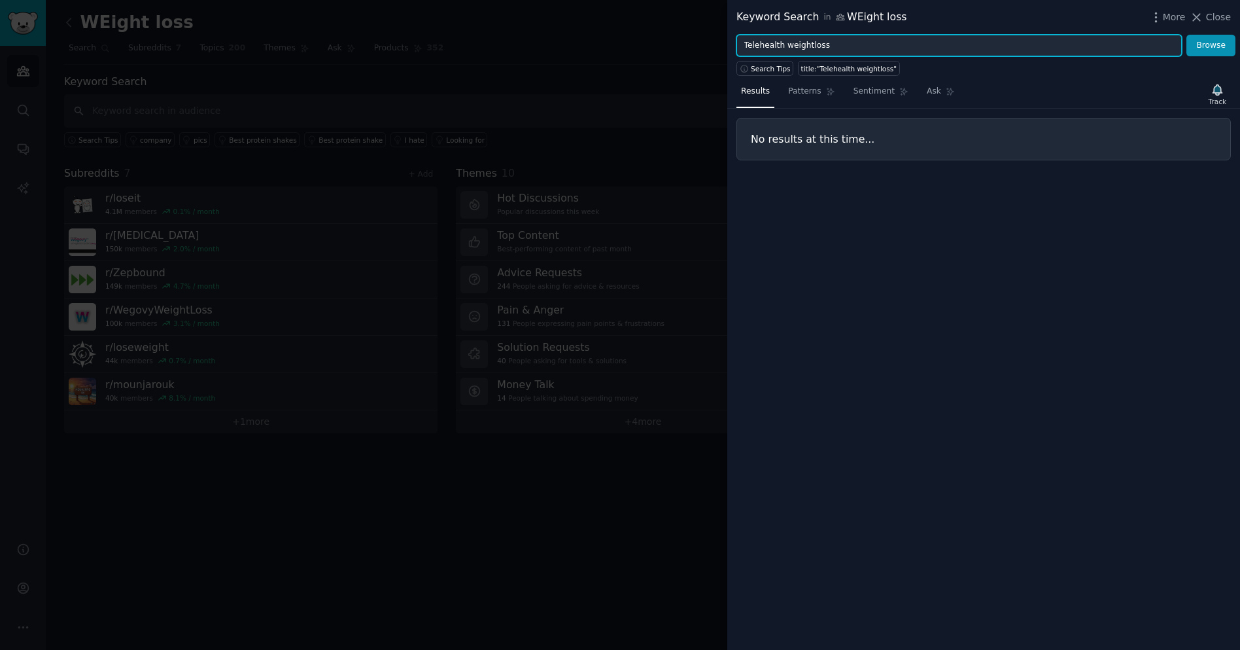
click at [808, 46] on input "Telehealth weightloss" at bounding box center [959, 46] width 445 height 22
click at [1187, 35] on button "Browse" at bounding box center [1211, 46] width 49 height 22
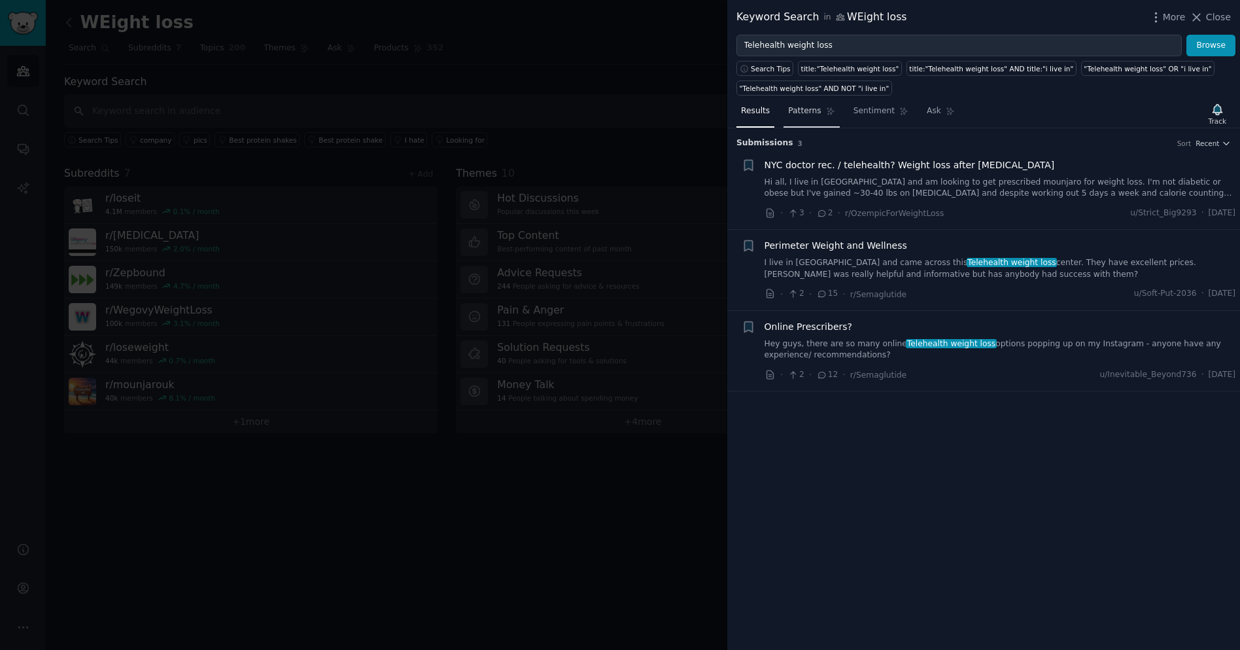
click at [799, 110] on span "Patterns" at bounding box center [804, 111] width 33 height 12
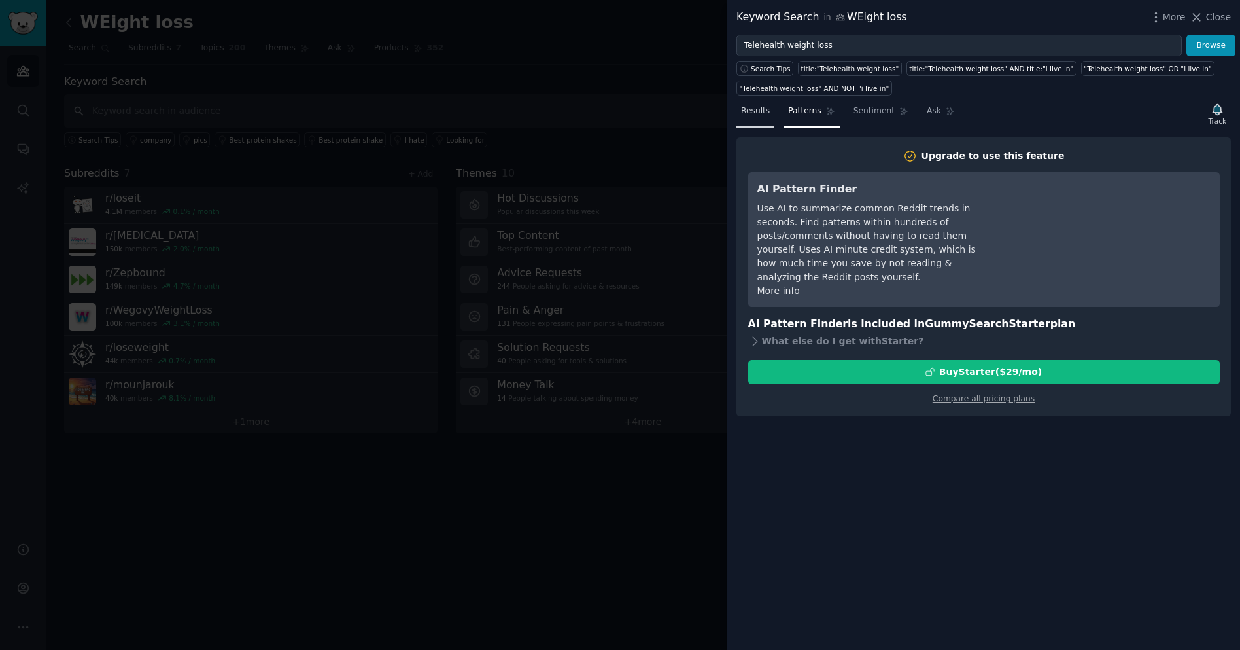
click at [760, 110] on span "Results" at bounding box center [755, 111] width 29 height 12
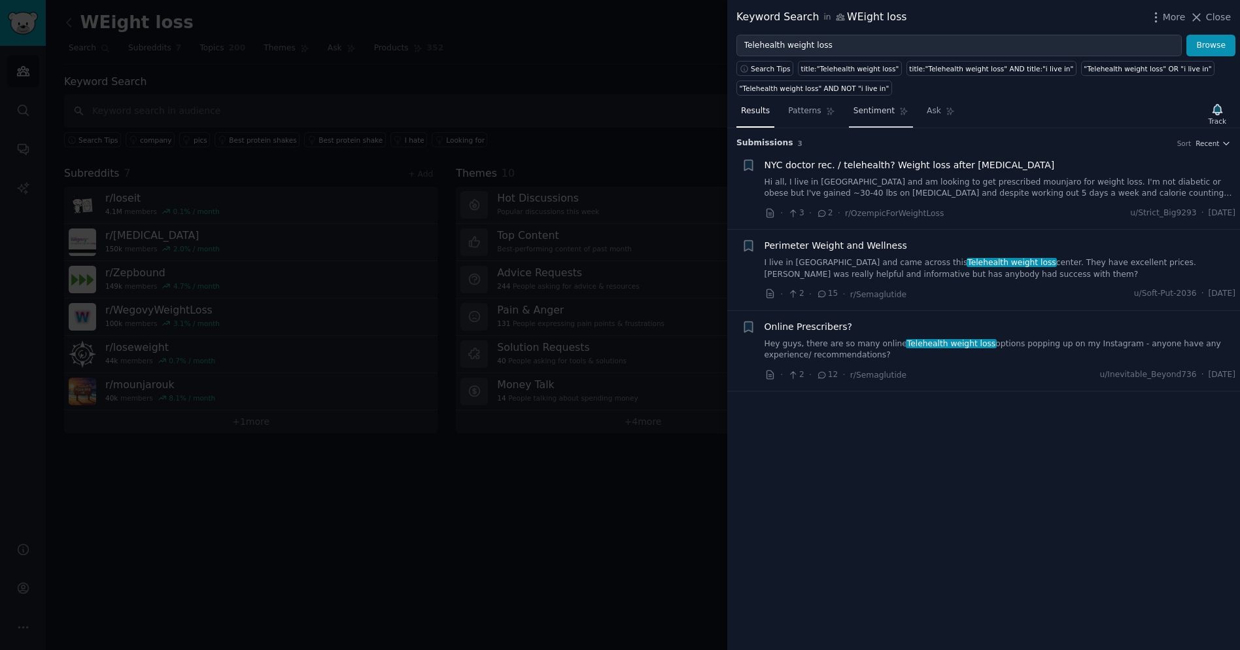
click at [891, 116] on span "Sentiment" at bounding box center [874, 111] width 41 height 12
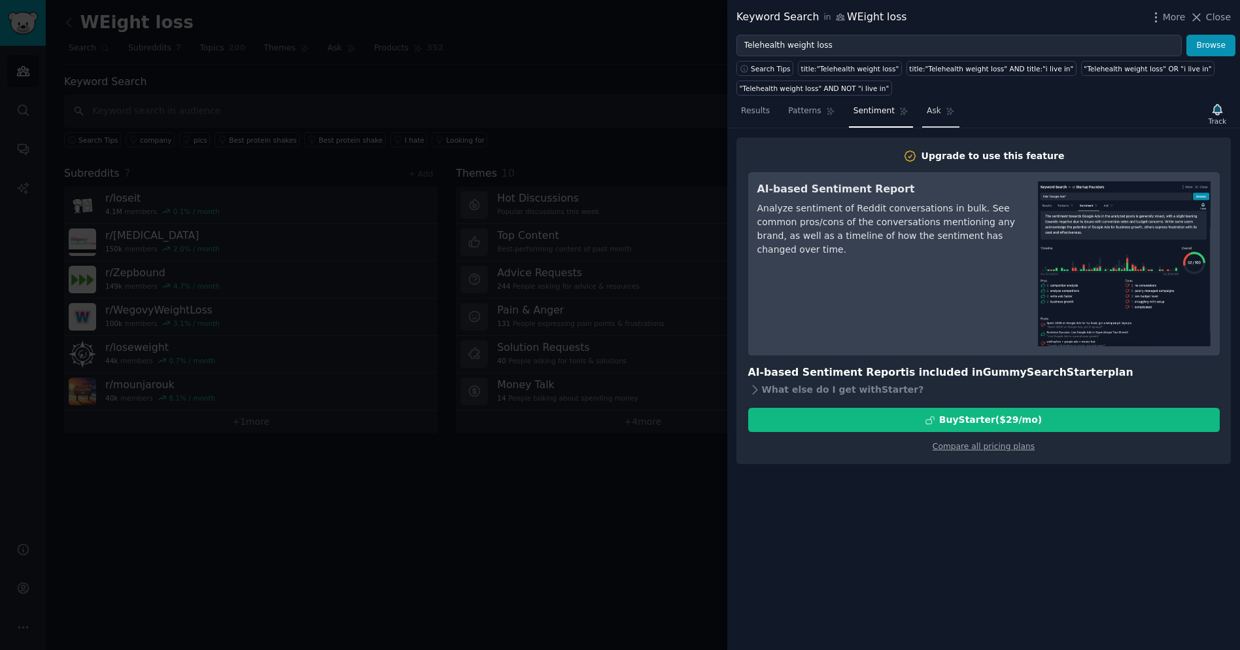
click at [929, 113] on span "Ask" at bounding box center [934, 111] width 14 height 12
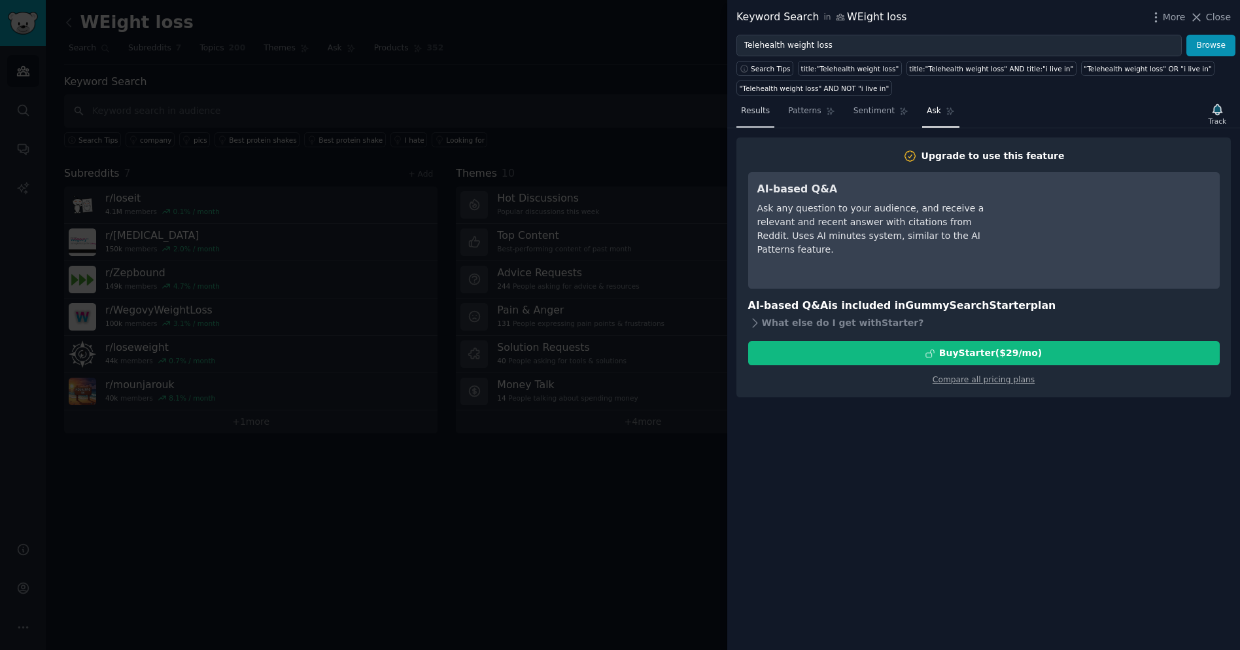
click at [750, 107] on span "Results" at bounding box center [755, 111] width 29 height 12
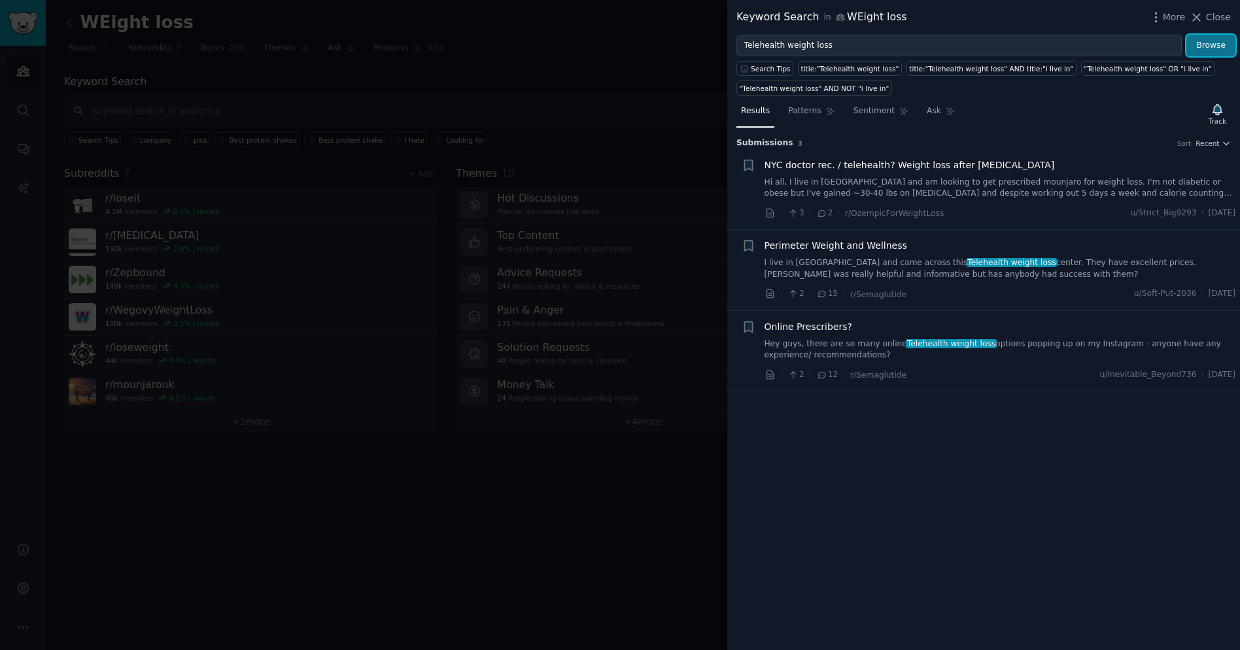
click at [1208, 52] on button "Browse" at bounding box center [1211, 46] width 49 height 22
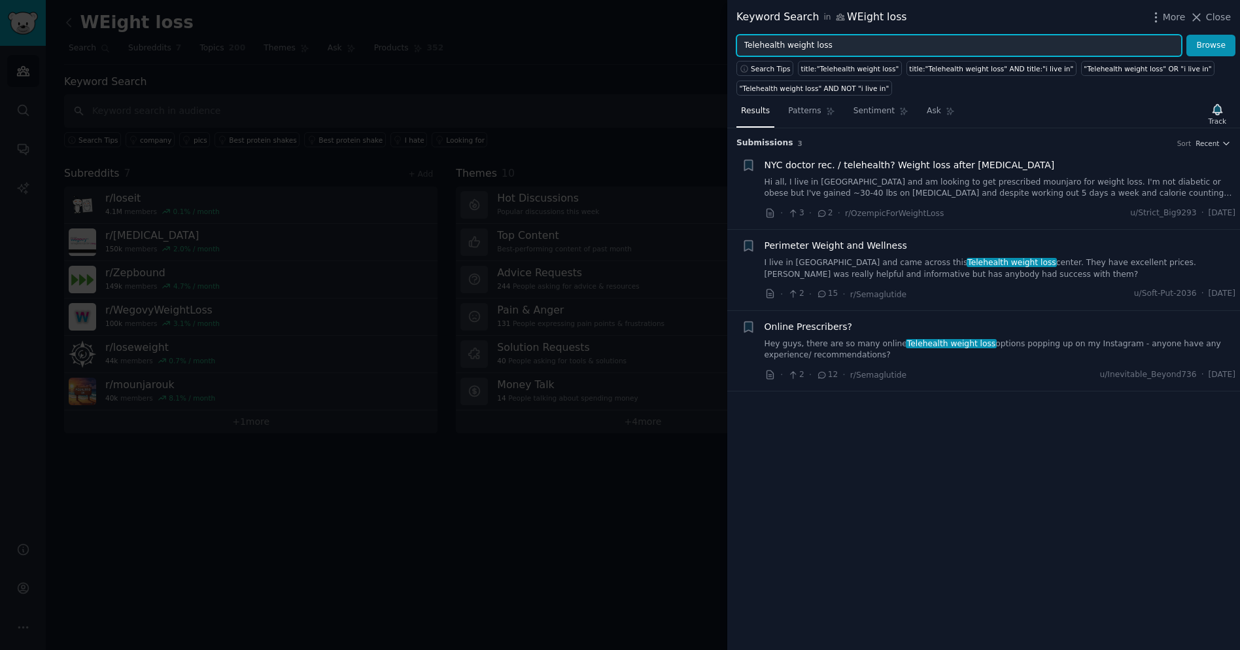
click at [870, 43] on input "Telehealth weight loss" at bounding box center [959, 46] width 445 height 22
click at [1218, 145] on span "Recent" at bounding box center [1208, 143] width 24 height 9
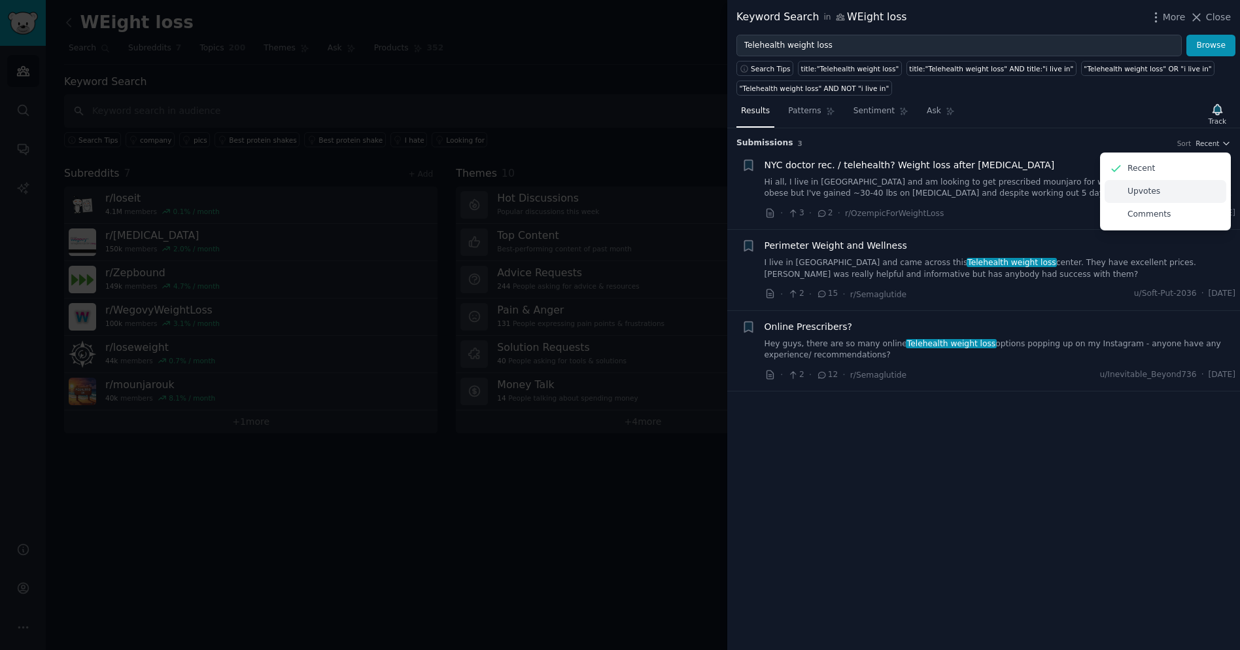
click at [1157, 192] on p "Upvotes" at bounding box center [1144, 192] width 33 height 12
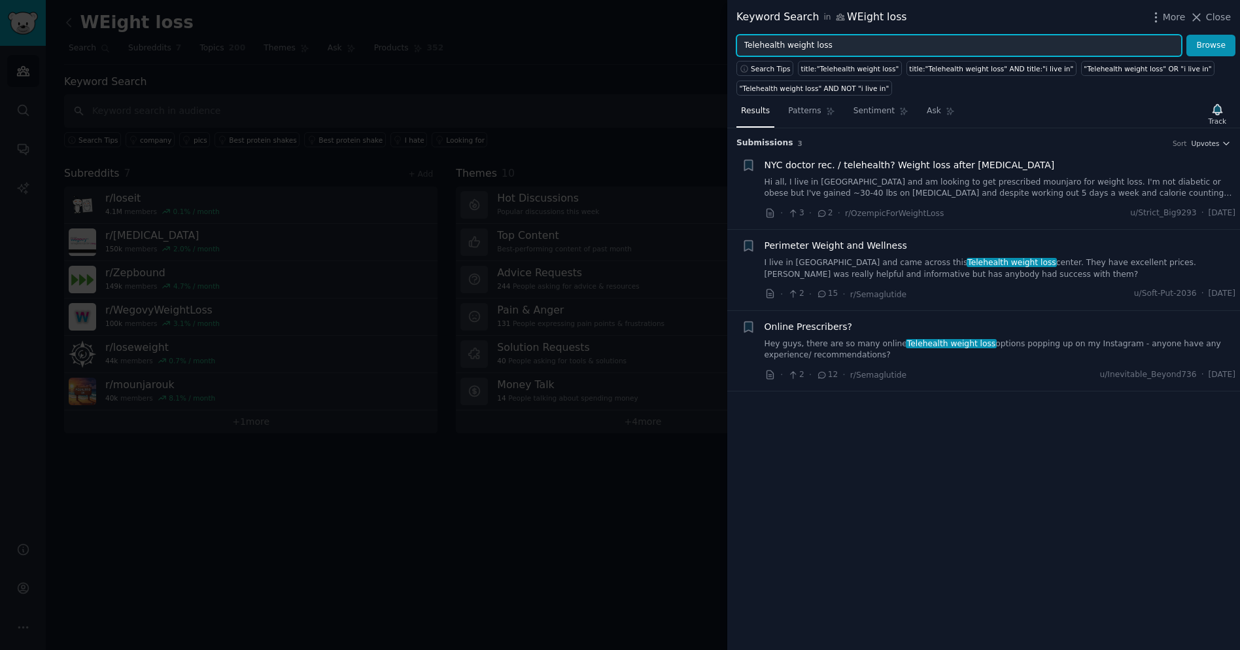
drag, startPoint x: 888, startPoint y: 46, endPoint x: 720, endPoint y: 45, distance: 168.8
click at [720, 45] on div "Keyword Search in WEight loss More Close Telehealth weight loss Browse Search T…" at bounding box center [620, 325] width 1240 height 650
paste input "https://skinnyrx.com/quiz-hp2?nbt=nb%3Aadwords%3Ax%3A21410487597%3A%3A&nb_adtyp…"
type input "https://skinnyrx.com/quiz-hp2?nbt=nb%3Aadwords%3Ax%3A21410487597%3A%3A&nb_adtyp…"
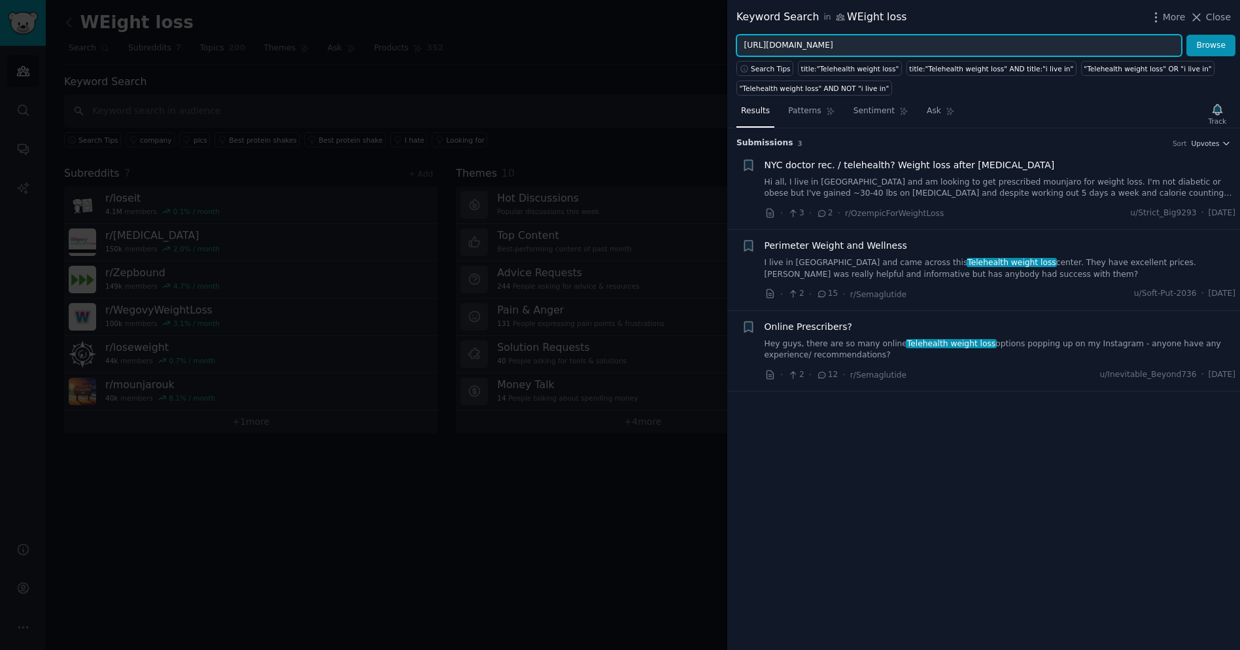
click at [771, 50] on input "https://skinnyrx.com/quiz-hp2?nbt=nb%3Aadwords%3Ax%3A21410487597%3A%3A&nb_adtyp…" at bounding box center [959, 46] width 445 height 22
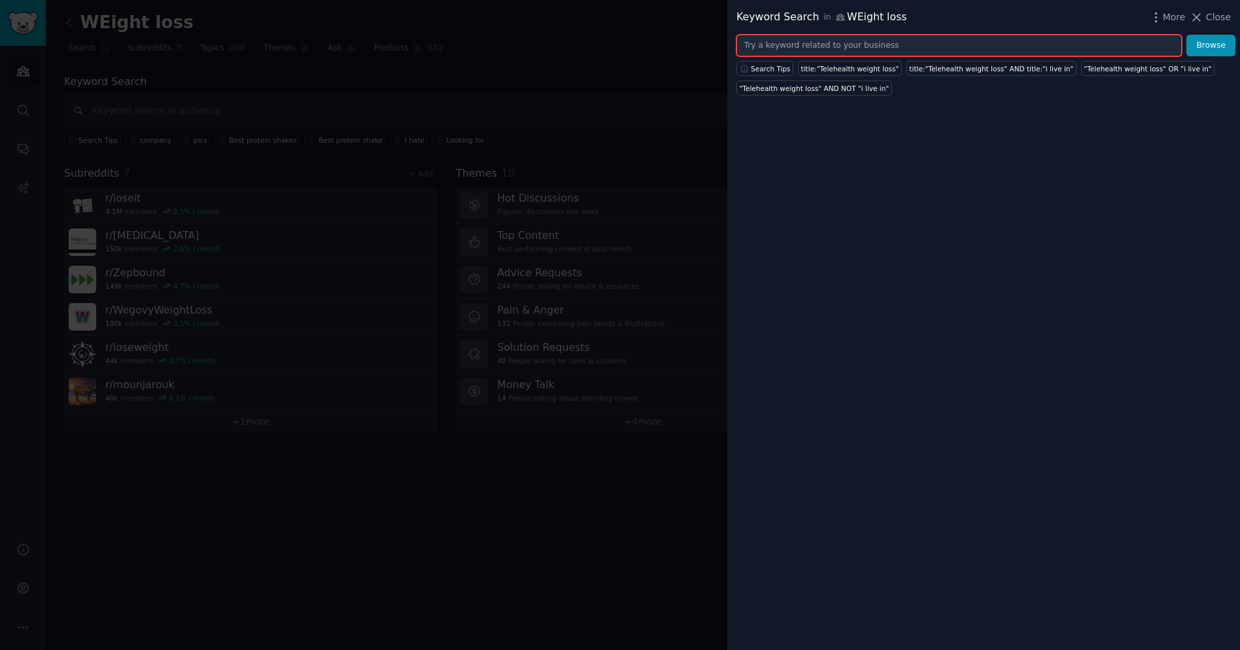
scroll to position [0, 0]
click at [839, 48] on input "text" at bounding box center [959, 46] width 445 height 22
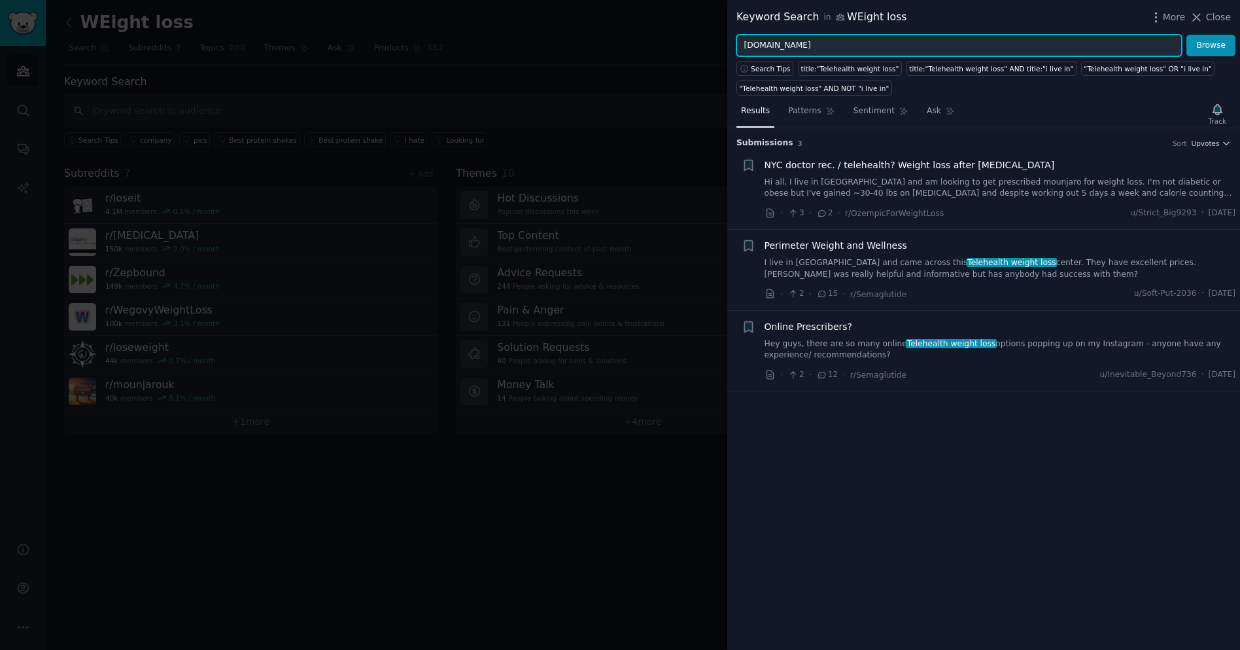
click at [1187, 35] on button "Browse" at bounding box center [1211, 46] width 49 height 22
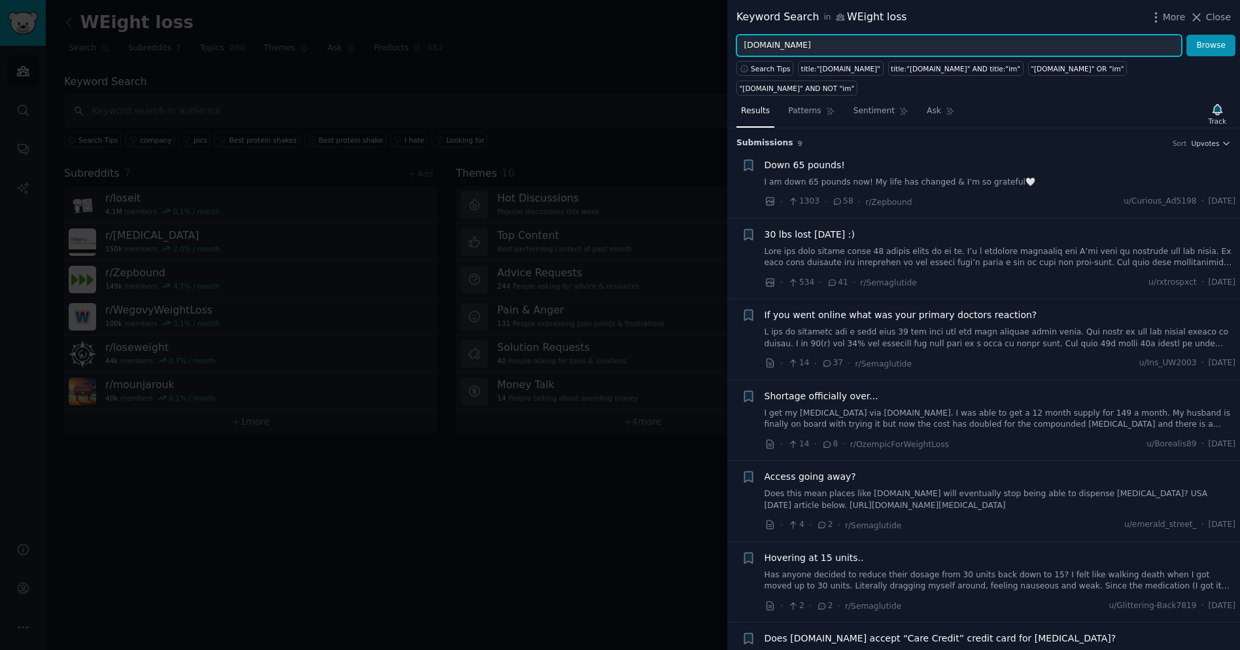
scroll to position [173, 0]
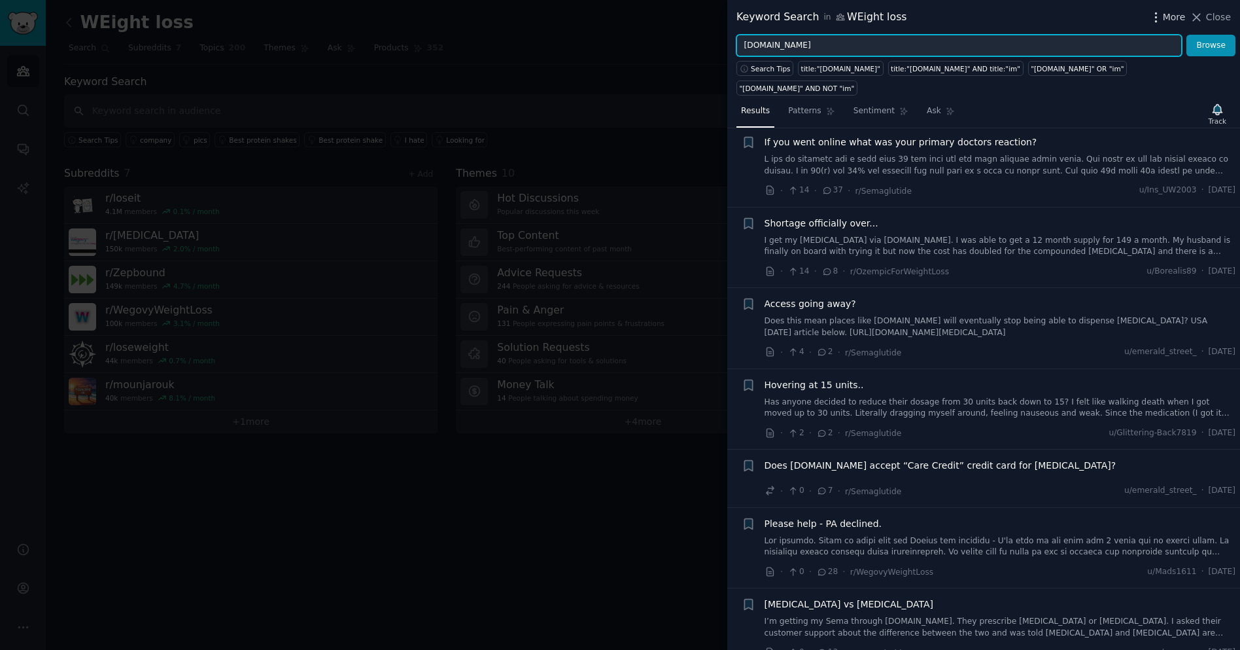
click at [1156, 16] on icon "button" at bounding box center [1156, 17] width 14 height 14
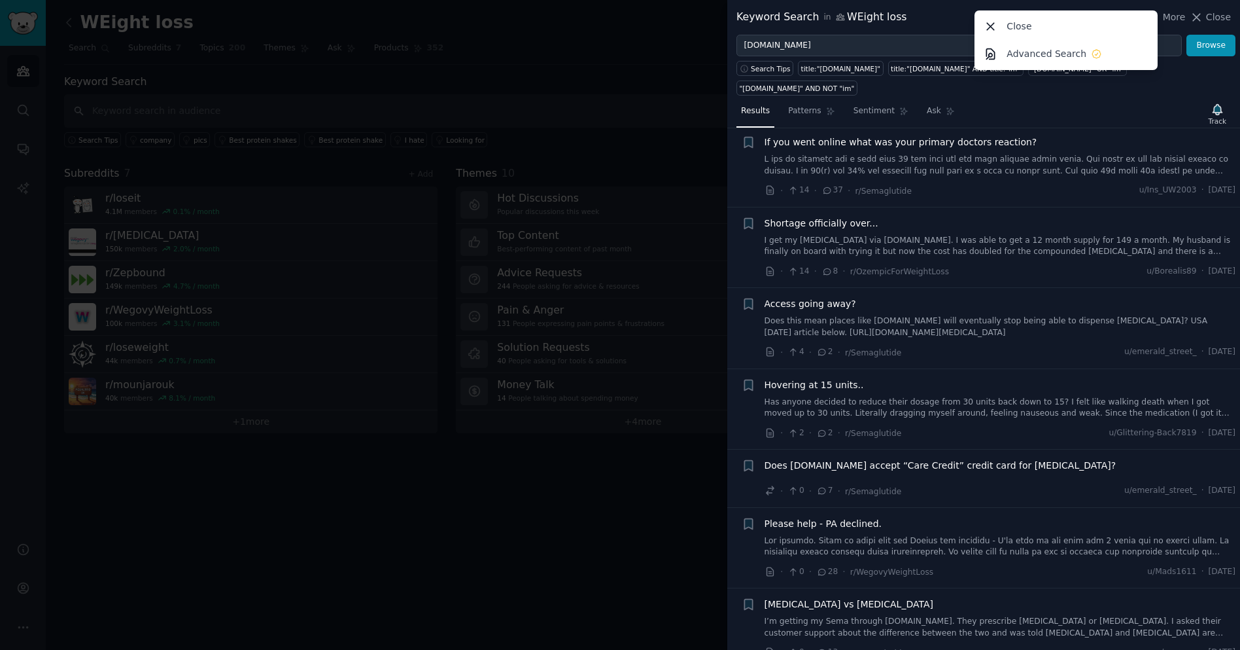
click at [735, 182] on li "+ If you went online what was your primary doctors reaction? · 14 · 37 · r/Sema…" at bounding box center [983, 166] width 513 height 80
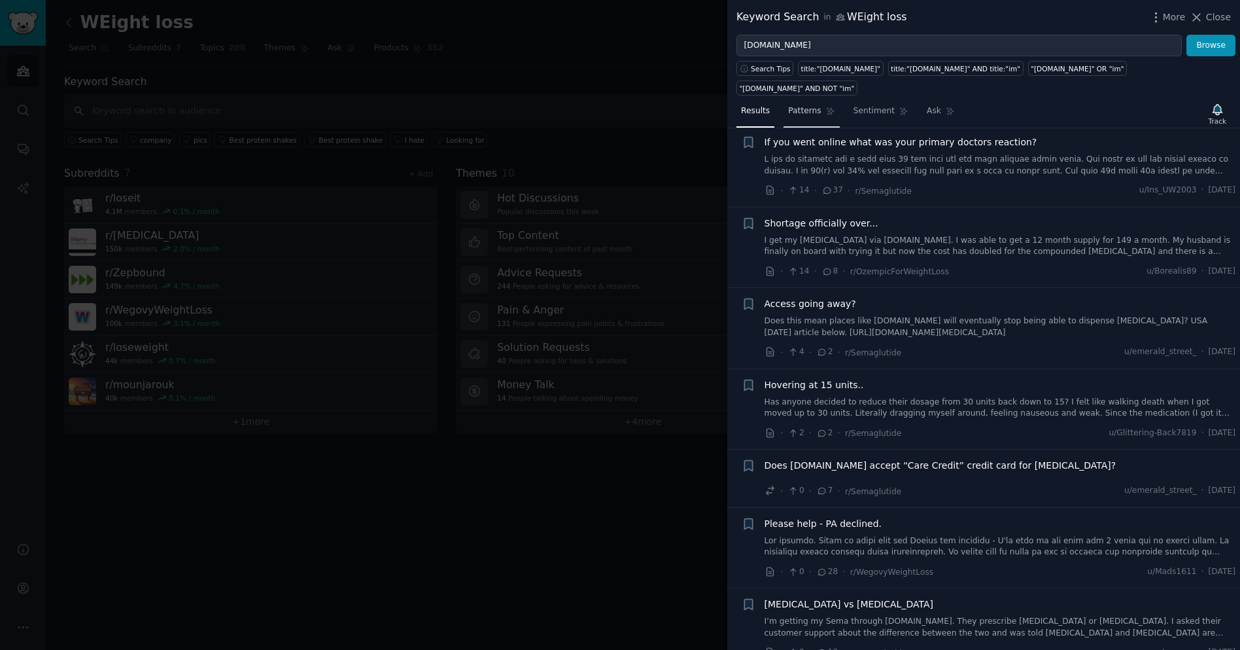
click at [808, 101] on link "Patterns" at bounding box center [812, 114] width 56 height 27
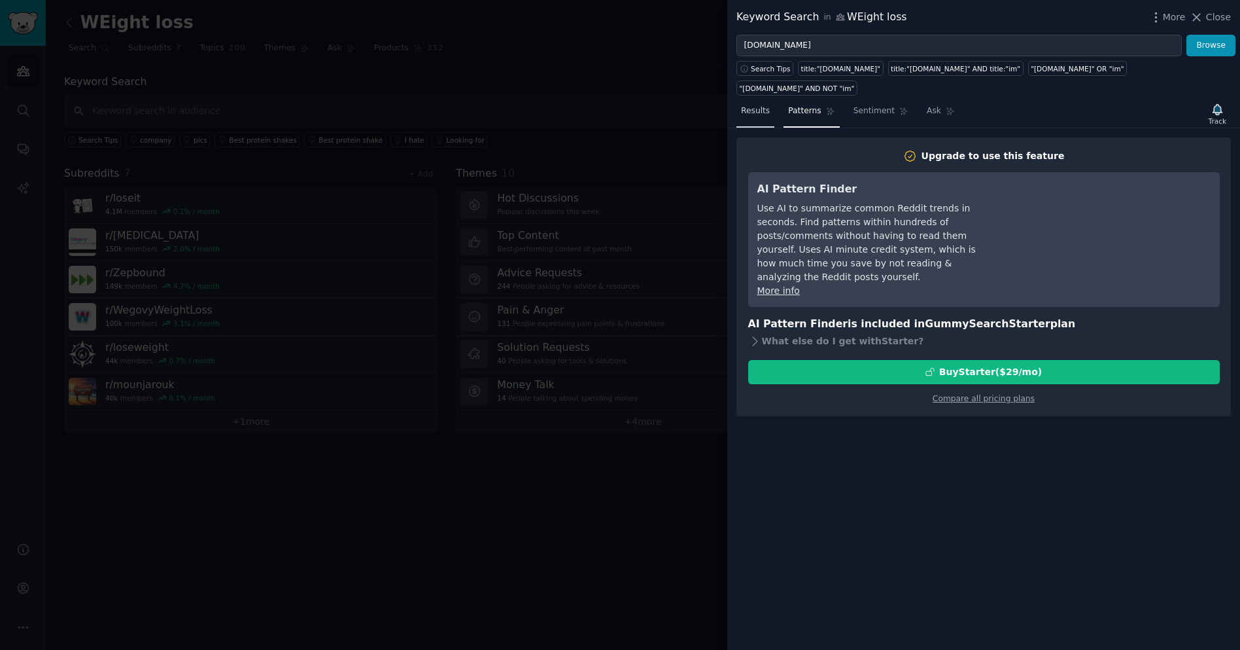
click at [754, 105] on span "Results" at bounding box center [755, 111] width 29 height 12
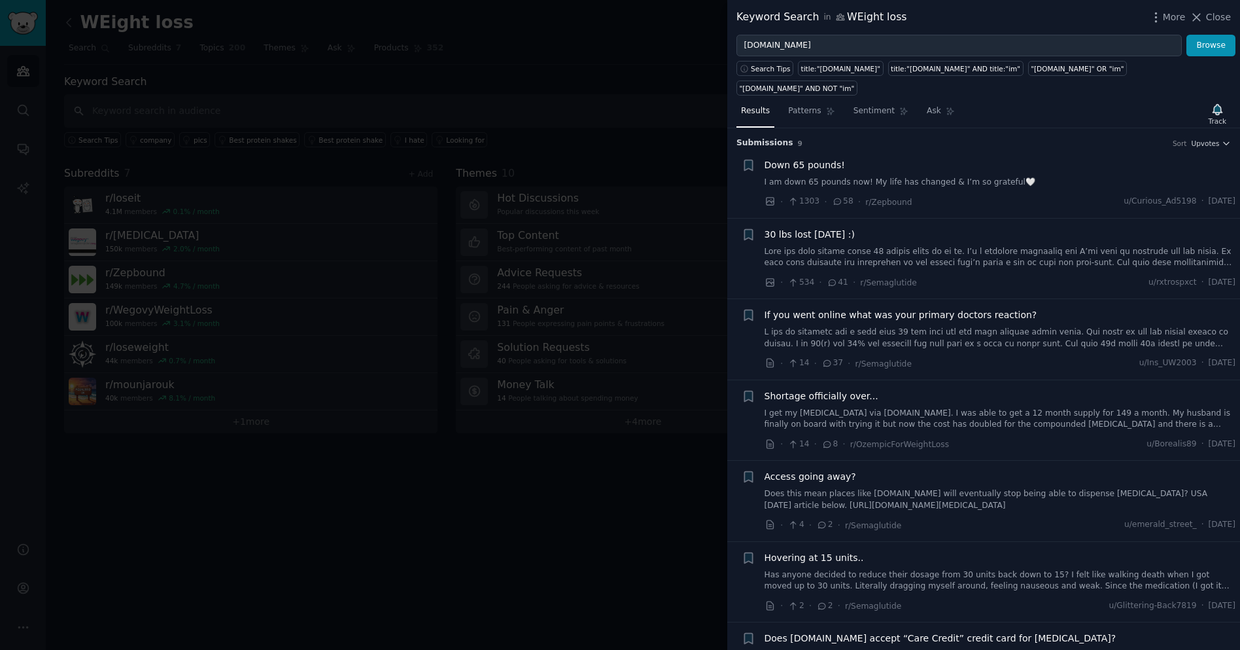
click at [835, 177] on link "I am down 65 pounds now! My life has changed & I’m so grateful🤍" at bounding box center [1001, 183] width 472 height 12
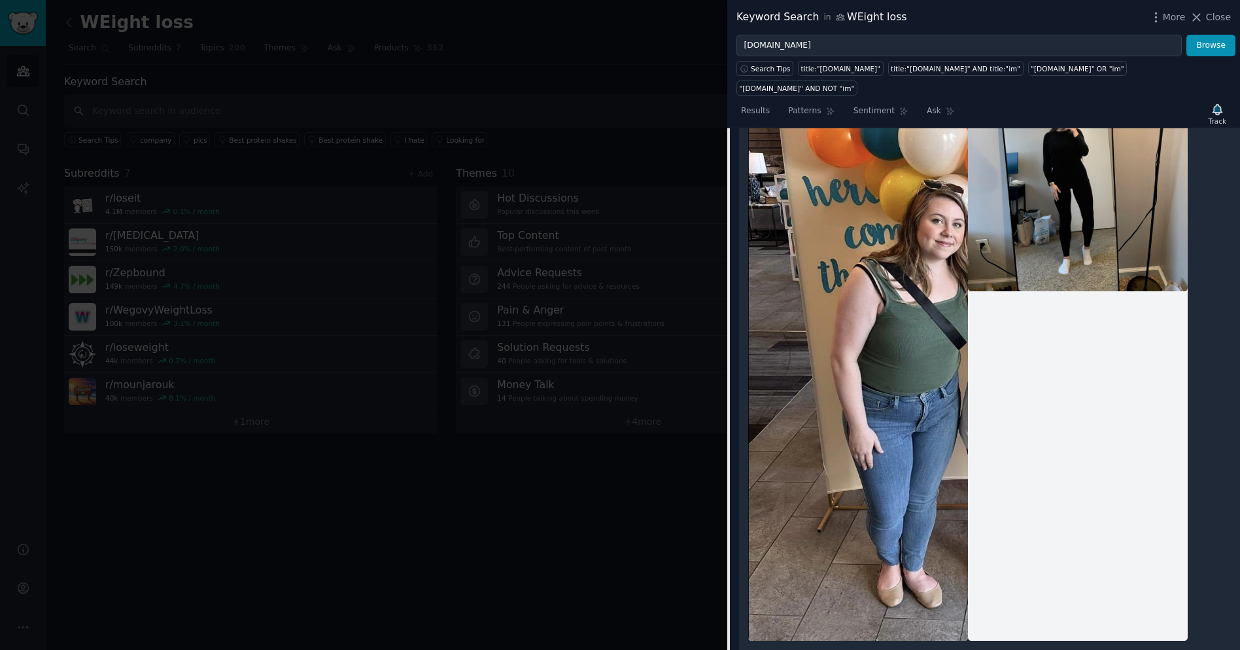
scroll to position [23, 0]
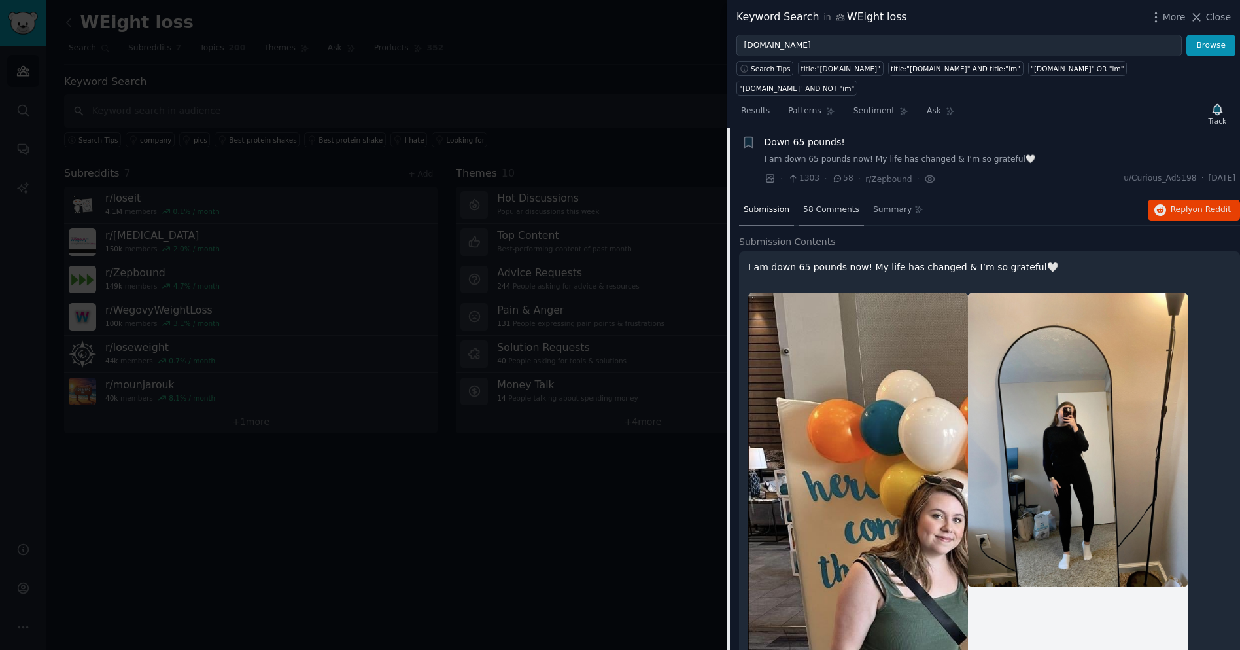
click at [831, 204] on span "58 Comments" at bounding box center [831, 210] width 56 height 12
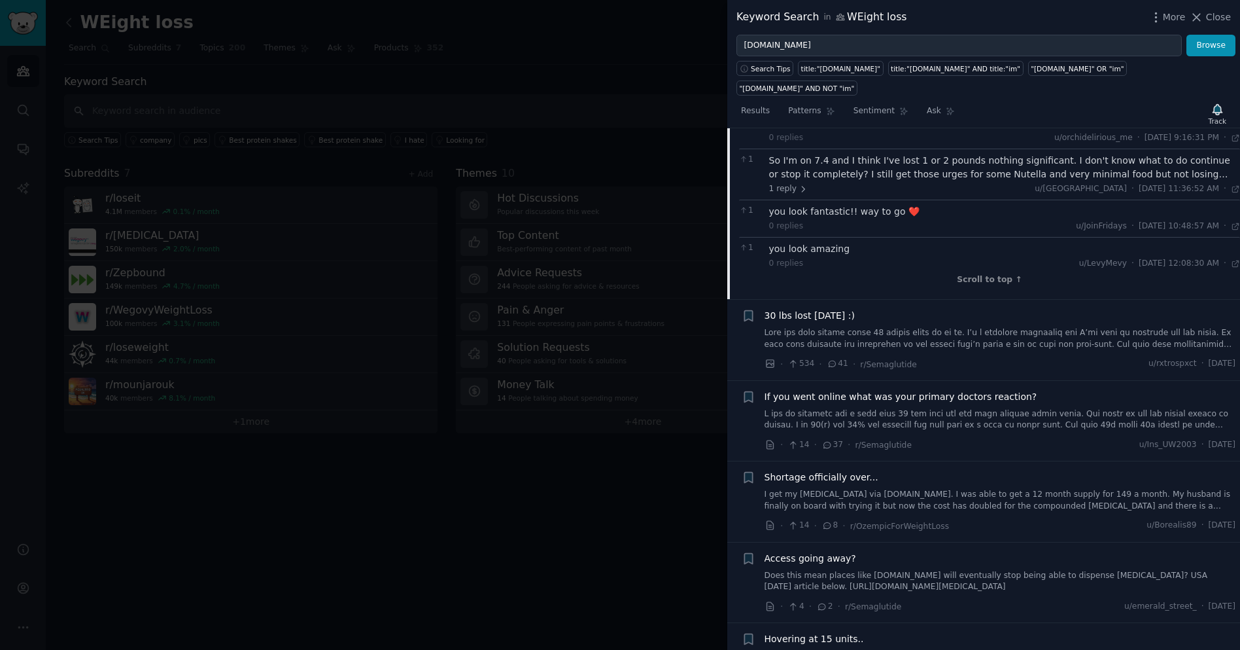
scroll to position [1701, 0]
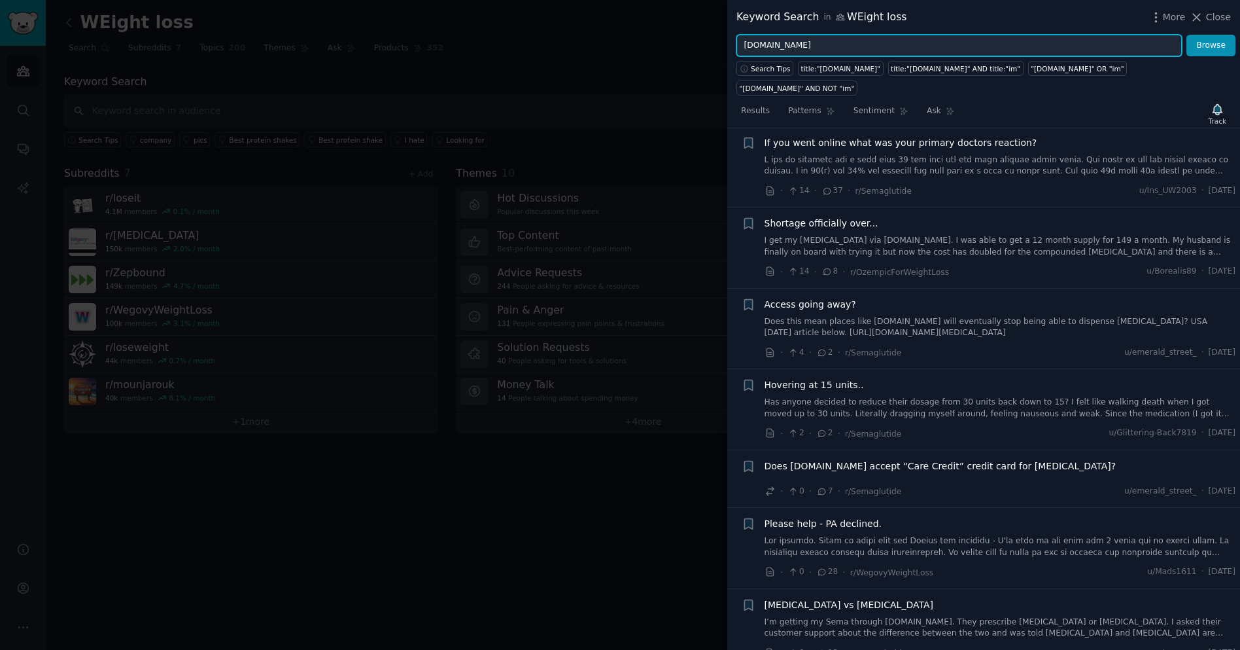
click at [792, 49] on input "her.com" at bounding box center [959, 46] width 445 height 22
click at [1187, 35] on button "Browse" at bounding box center [1211, 46] width 49 height 22
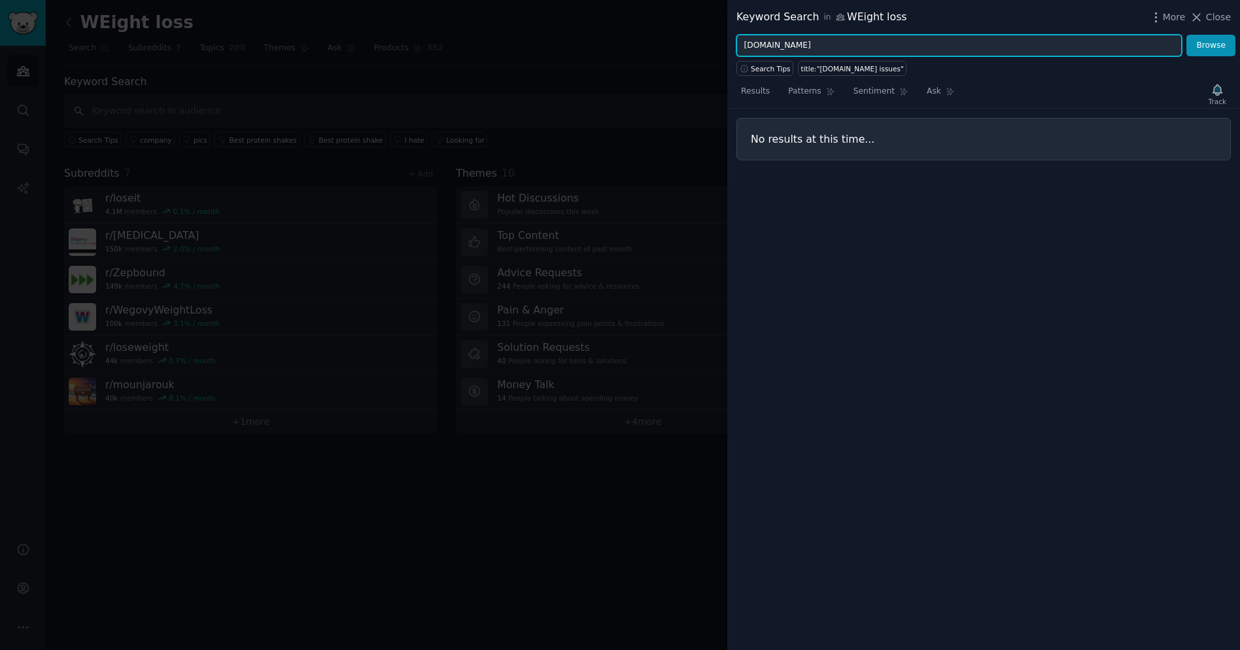
type input "her.com"
click at [1187, 35] on button "Browse" at bounding box center [1211, 46] width 49 height 22
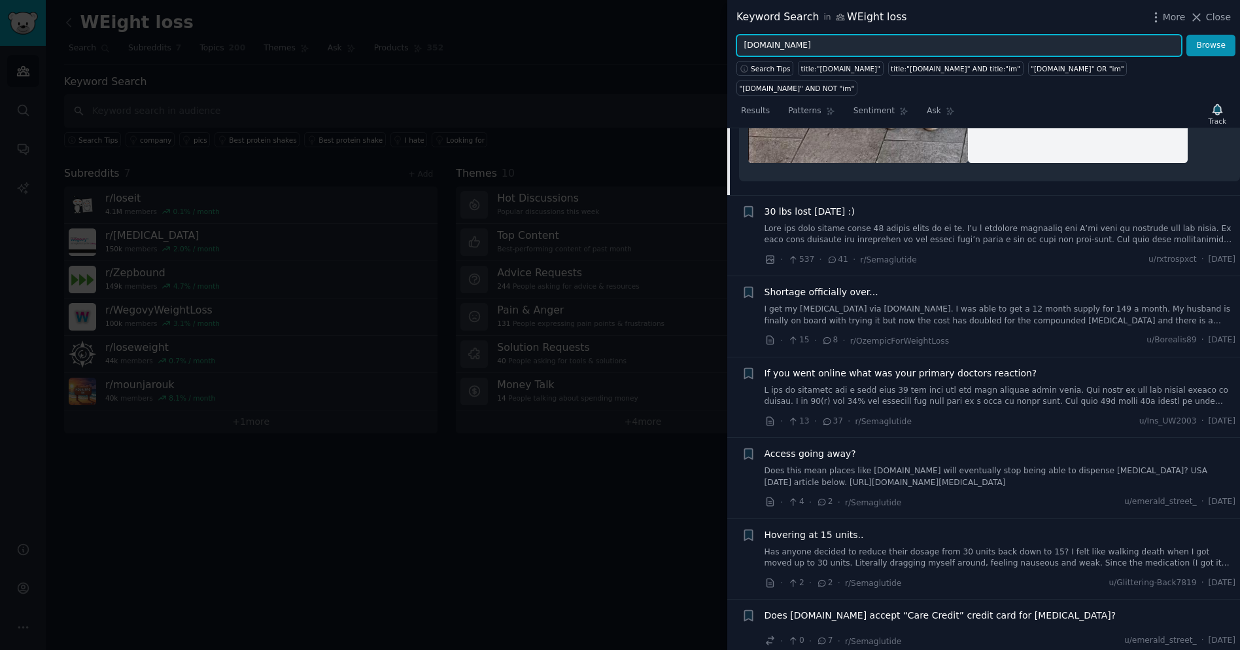
scroll to position [945, 0]
